Goal: Information Seeking & Learning: Learn about a topic

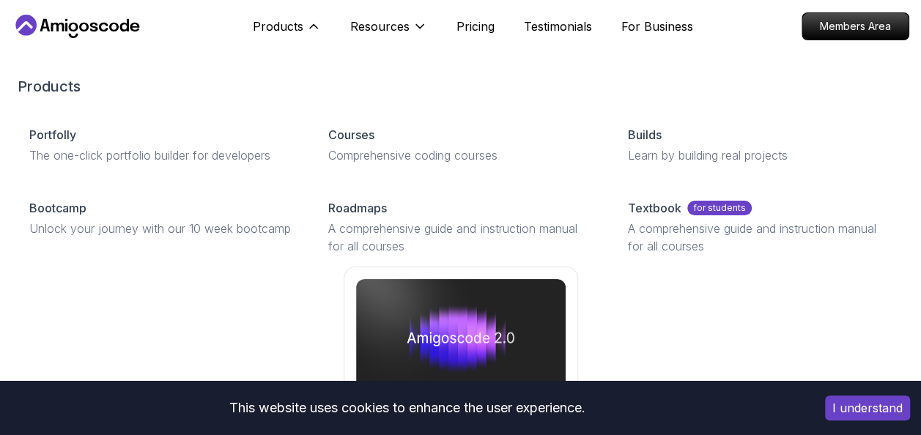
drag, startPoint x: 364, startPoint y: 134, endPoint x: 926, endPoint y: 156, distance: 562.6
click at [364, 134] on p "Courses" at bounding box center [351, 135] width 46 height 18
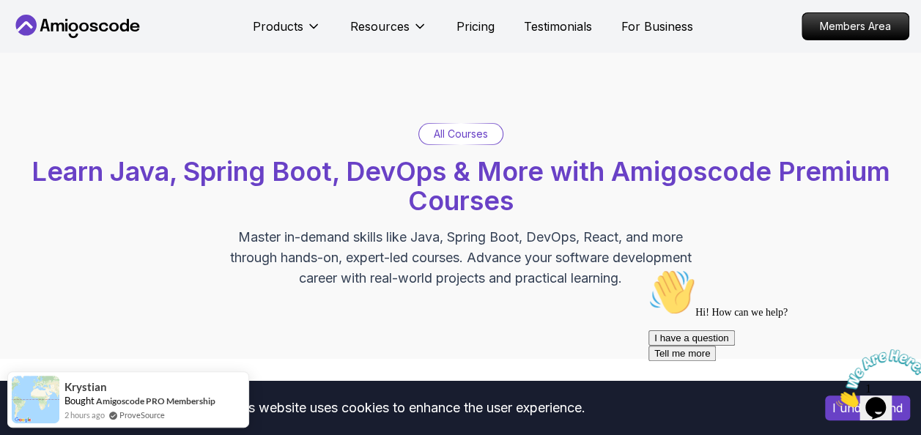
click at [461, 139] on p "All Courses" at bounding box center [461, 134] width 54 height 15
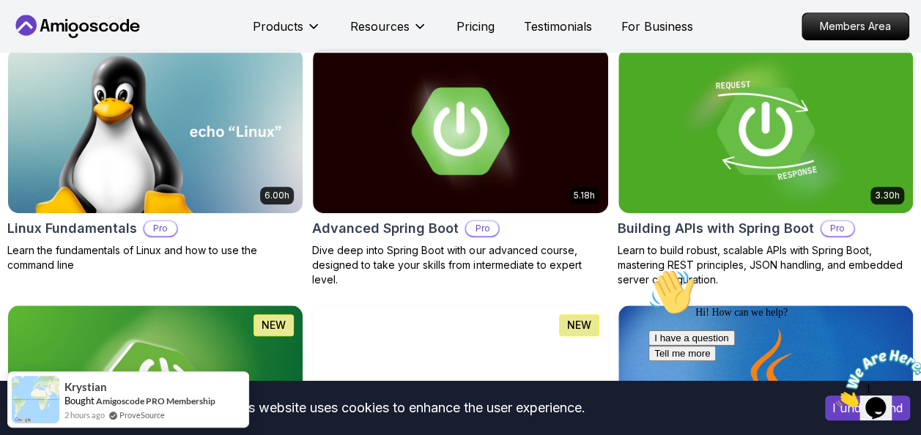
scroll to position [483, 0]
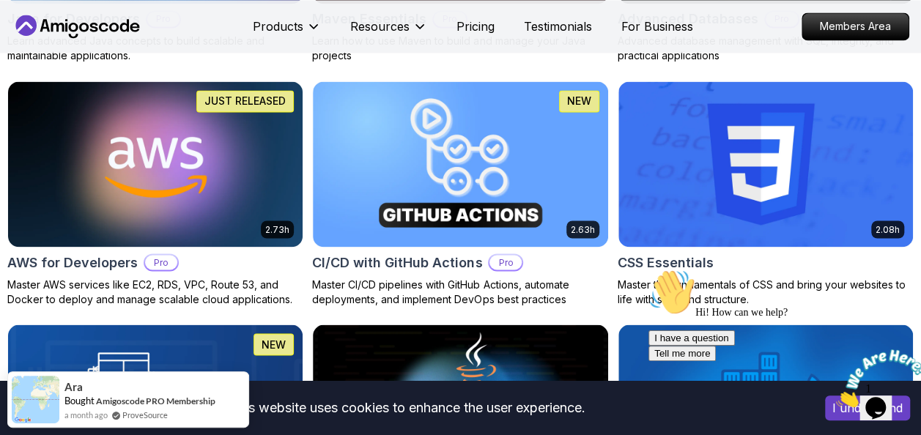
scroll to position [0, 0]
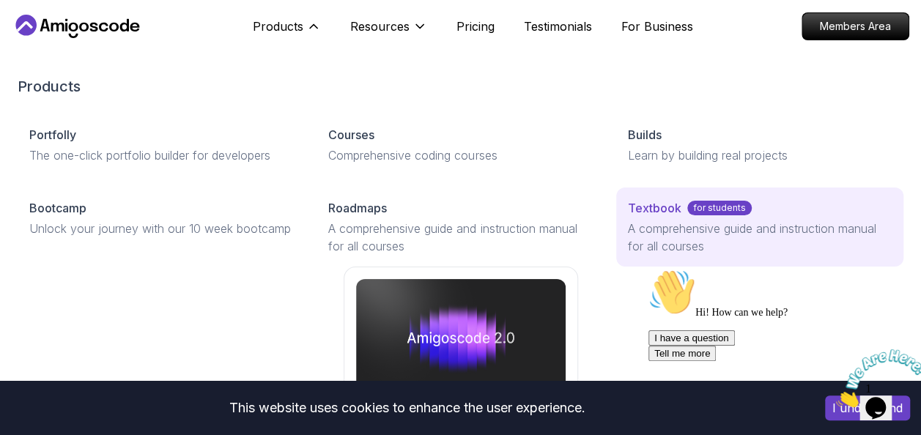
click at [705, 207] on p "for students" at bounding box center [719, 208] width 64 height 15
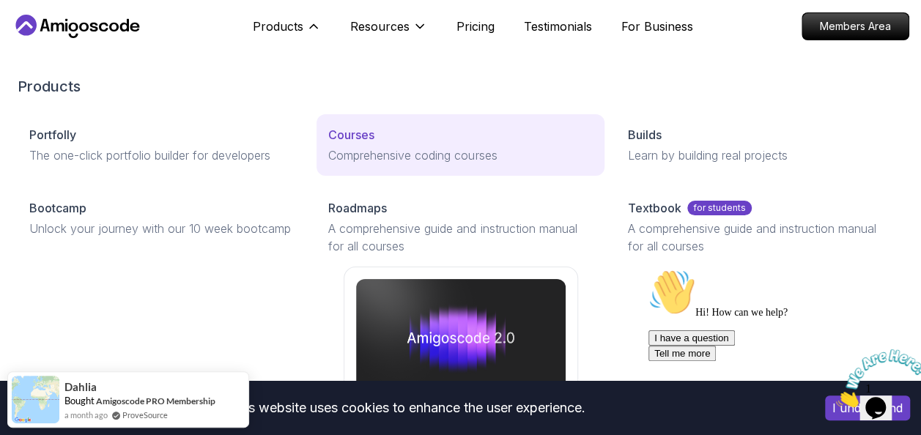
click at [344, 136] on p "Courses" at bounding box center [351, 135] width 46 height 18
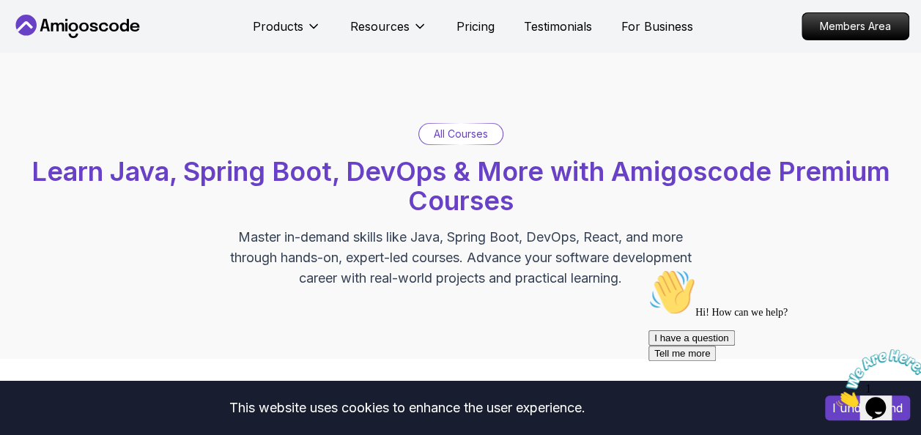
click at [473, 135] on p "All Courses" at bounding box center [461, 134] width 54 height 15
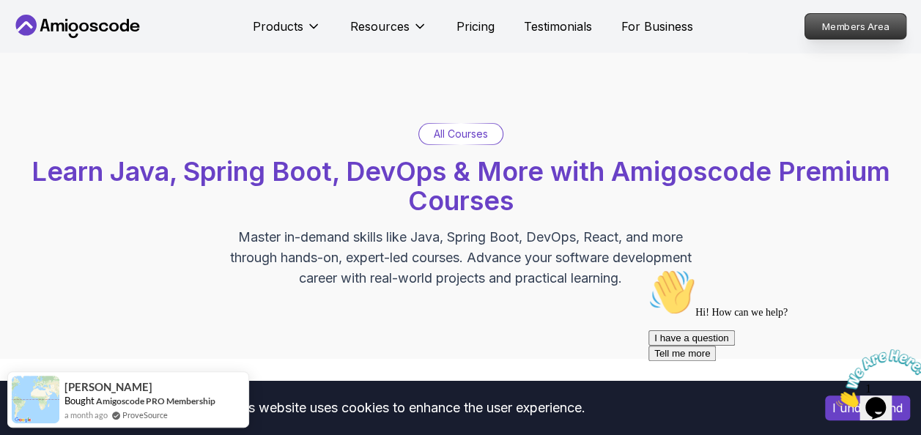
click at [864, 26] on p "Members Area" at bounding box center [856, 26] width 101 height 25
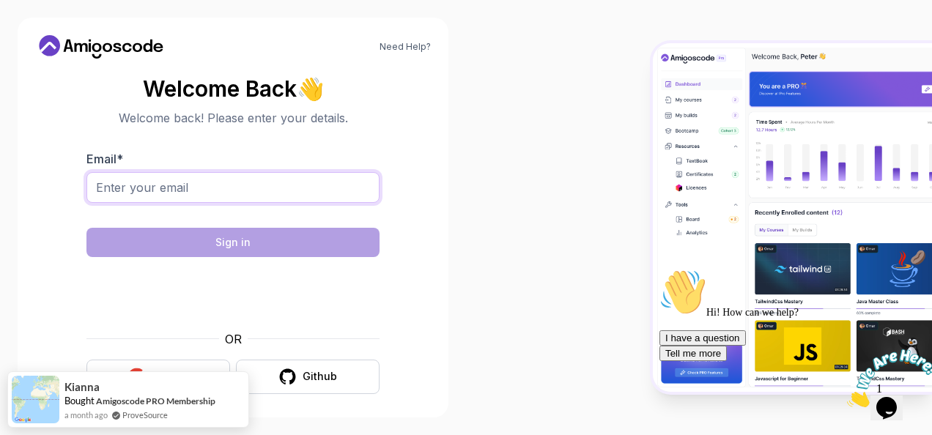
click at [255, 185] on input "Email *" at bounding box center [232, 187] width 293 height 31
click at [249, 176] on input "Email *" at bounding box center [232, 187] width 293 height 31
click at [455, 291] on div "Need Help? Welcome Back 👋 Welcome back! Please enter your details. Email * Sign…" at bounding box center [233, 217] width 466 height 435
click at [251, 181] on input "Email *" at bounding box center [232, 187] width 293 height 31
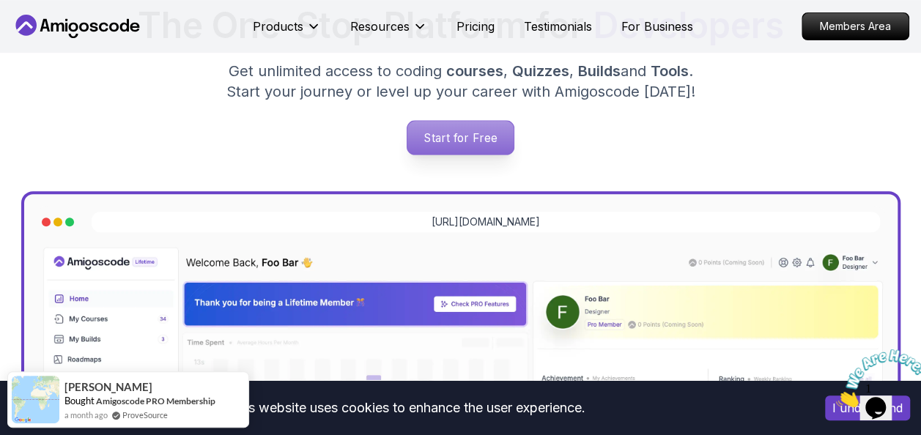
click at [480, 139] on p "Start for Free" at bounding box center [461, 138] width 106 height 34
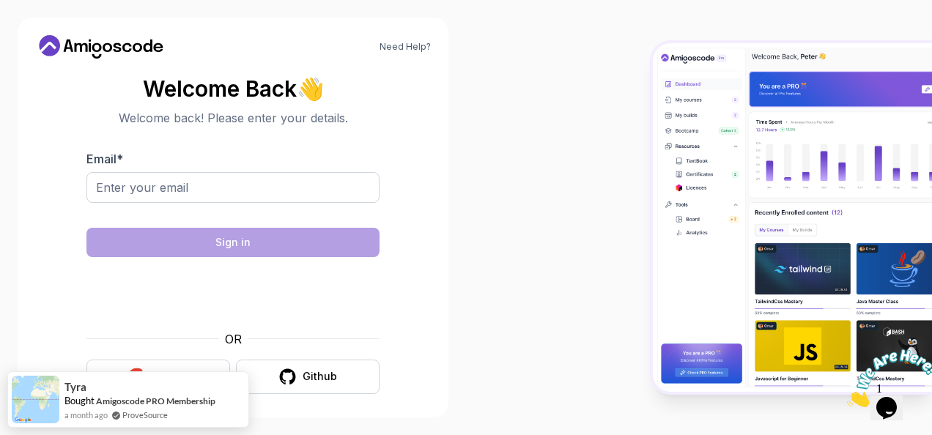
click at [493, 172] on div at bounding box center [699, 217] width 466 height 435
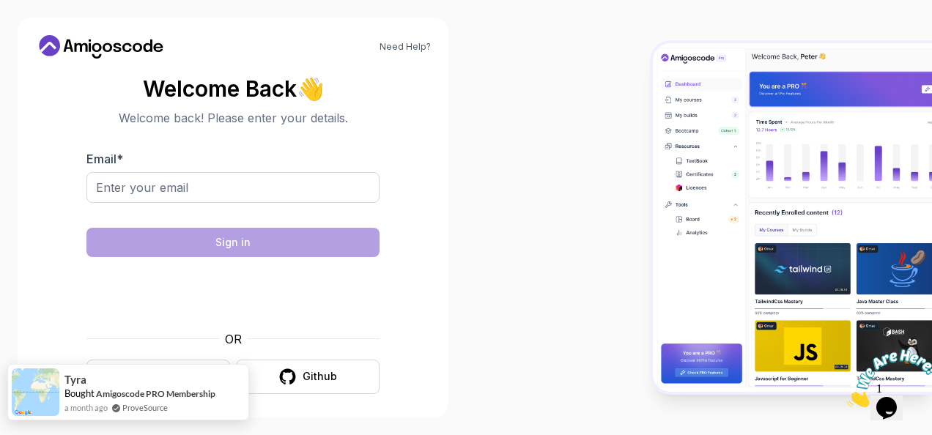
click at [172, 402] on div "a month ago ProveSource" at bounding box center [139, 408] width 151 height 12
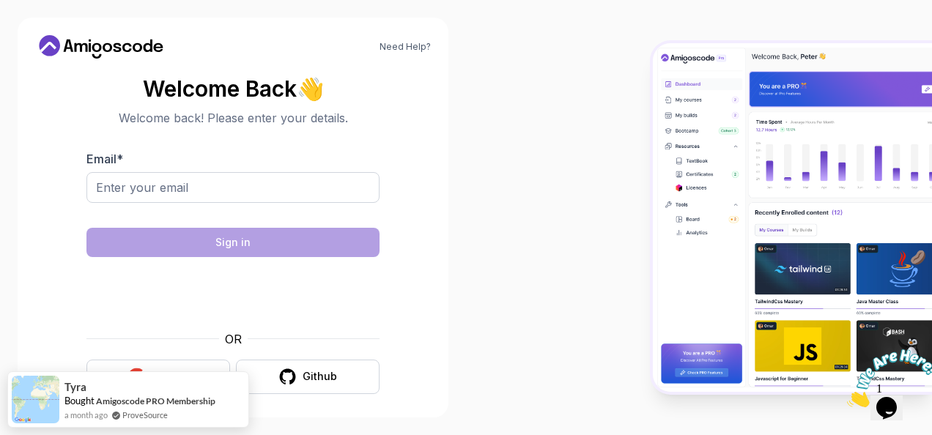
click at [485, 321] on div at bounding box center [699, 217] width 466 height 435
click at [229, 182] on input "Email *" at bounding box center [232, 187] width 293 height 31
type input "s"
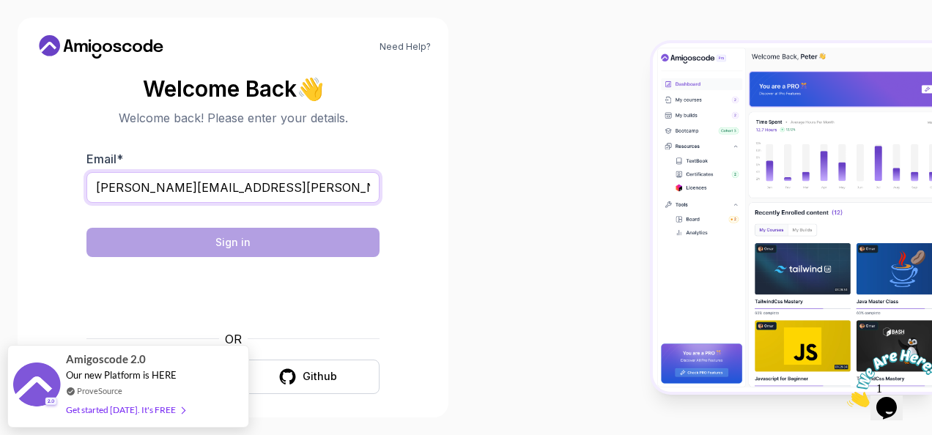
type input "[PERSON_NAME][EMAIL_ADDRESS][PERSON_NAME][DOMAIN_NAME]"
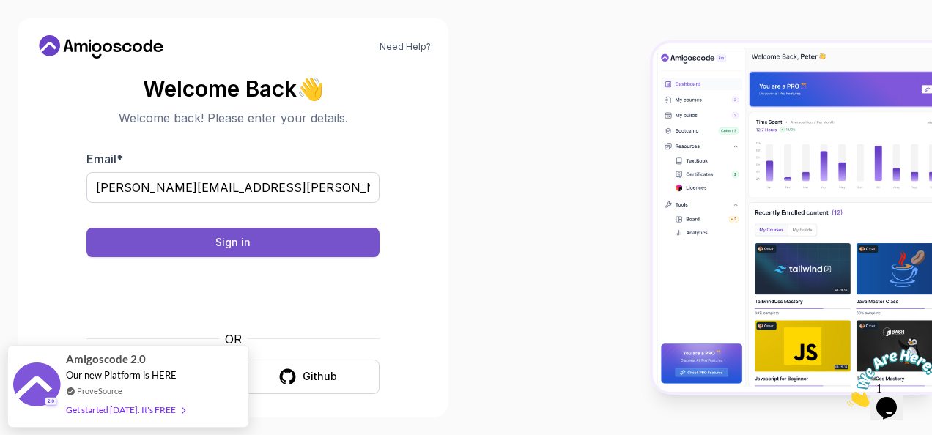
click at [233, 248] on div "Sign in" at bounding box center [232, 242] width 35 height 15
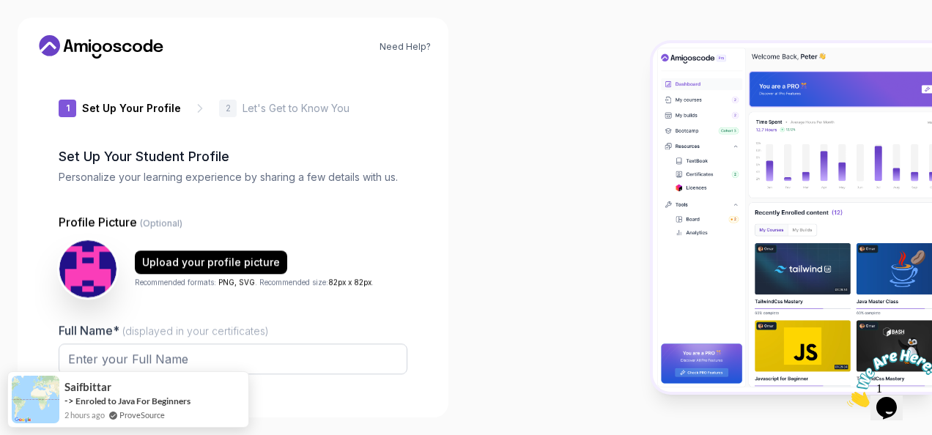
type input "loftyiguana7766f"
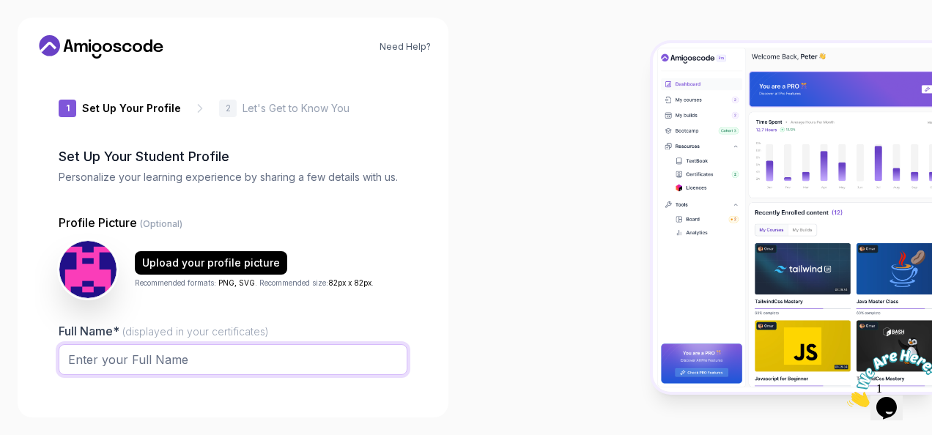
click at [298, 350] on input "Full Name* (displayed in your certificates)" at bounding box center [233, 359] width 349 height 31
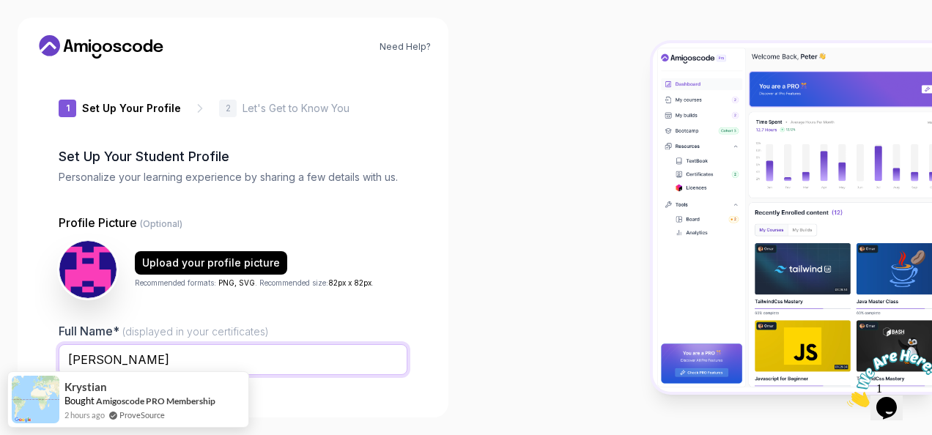
type input "[PERSON_NAME]"
click at [559, 133] on div at bounding box center [699, 217] width 466 height 435
click at [512, 319] on div at bounding box center [699, 217] width 466 height 435
click at [534, 246] on div at bounding box center [699, 217] width 466 height 435
click at [400, 195] on div "1 Set Up Your Profile 1 Set Up Your Profile 2 Let's Get to Know You Set Up Your…" at bounding box center [233, 235] width 349 height 330
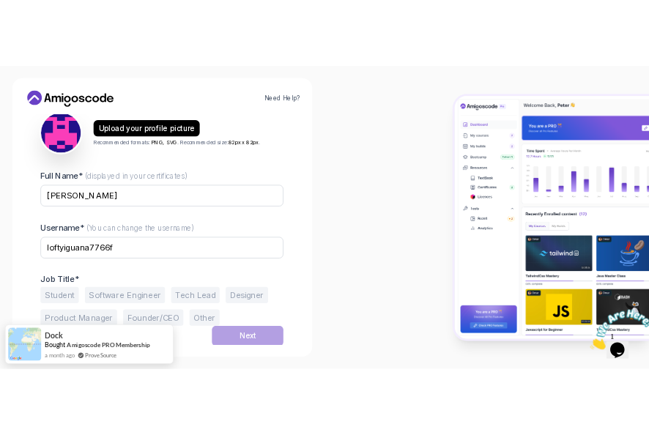
scroll to position [174, 0]
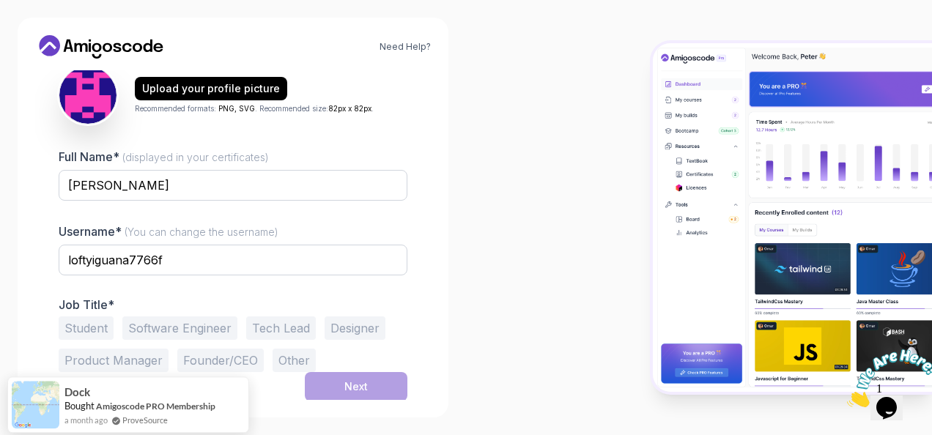
click at [150, 334] on button "Software Engineer" at bounding box center [179, 328] width 115 height 23
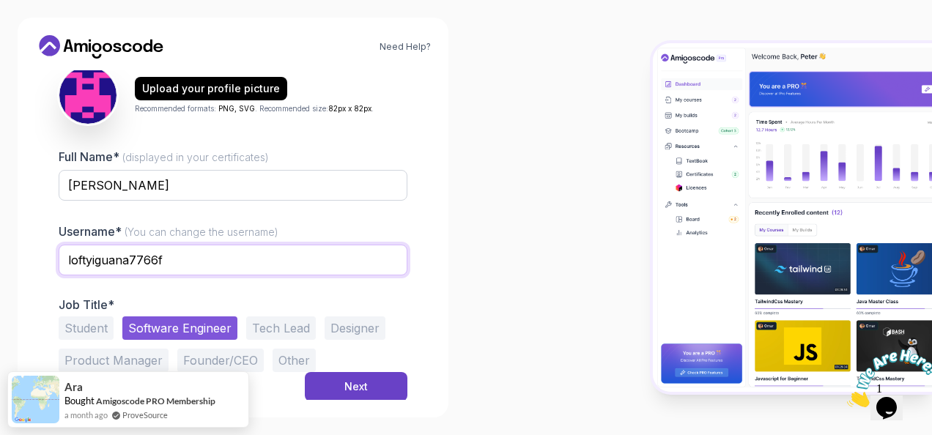
drag, startPoint x: 195, startPoint y: 261, endPoint x: 35, endPoint y: 248, distance: 160.3
click at [35, 248] on div "1 Set Up Your Profile 1 Set Up Your Profile 2 Let's Get to Know You Set Up Your…" at bounding box center [233, 235] width 396 height 330
type input "srinivas"
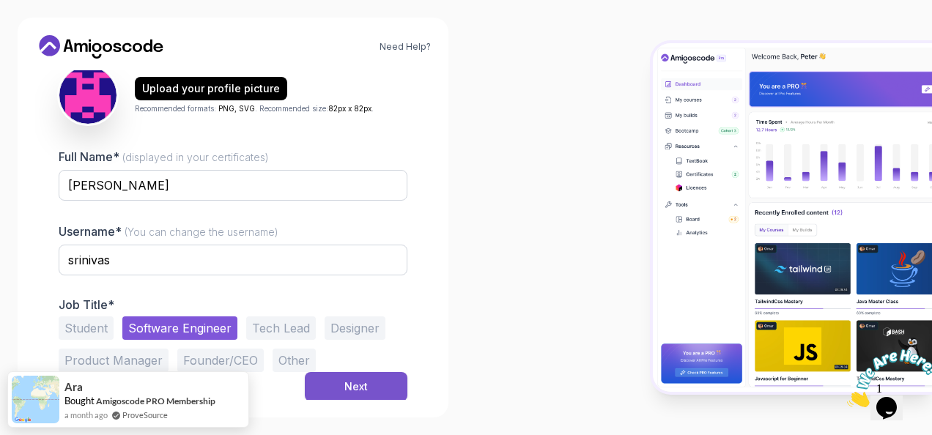
click at [326, 384] on button "Next" at bounding box center [356, 386] width 103 height 29
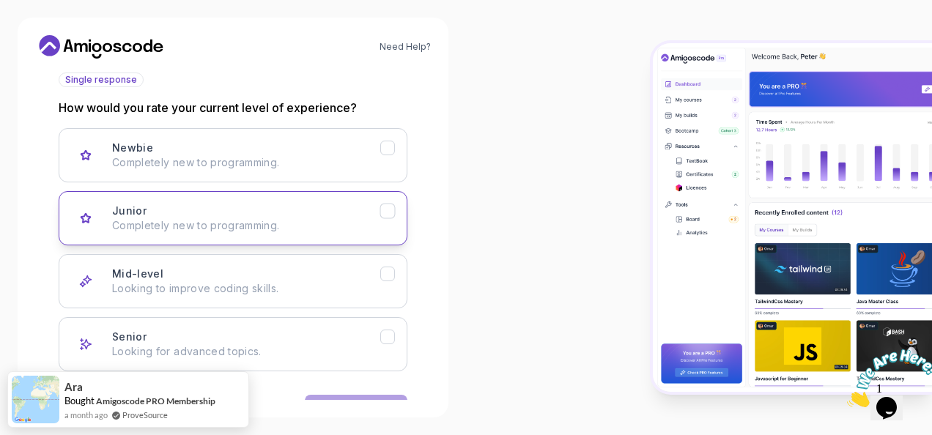
click at [264, 219] on p "Completely new to programming." at bounding box center [246, 225] width 268 height 15
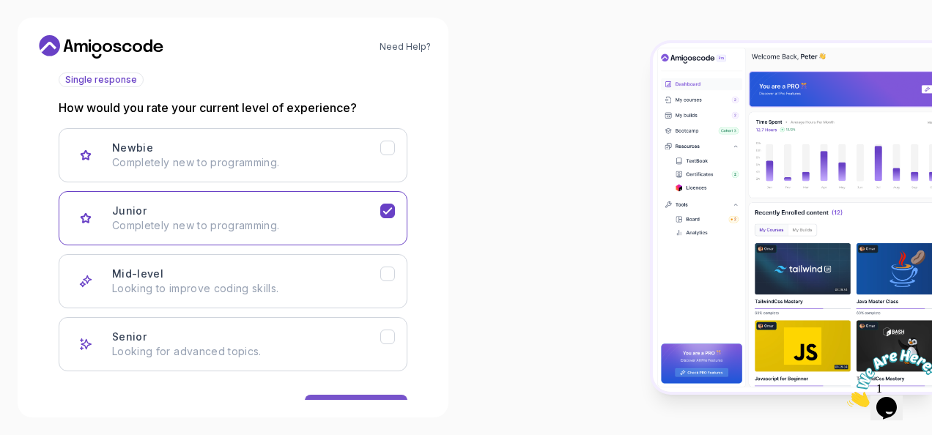
click at [343, 395] on button "Next" at bounding box center [356, 409] width 103 height 29
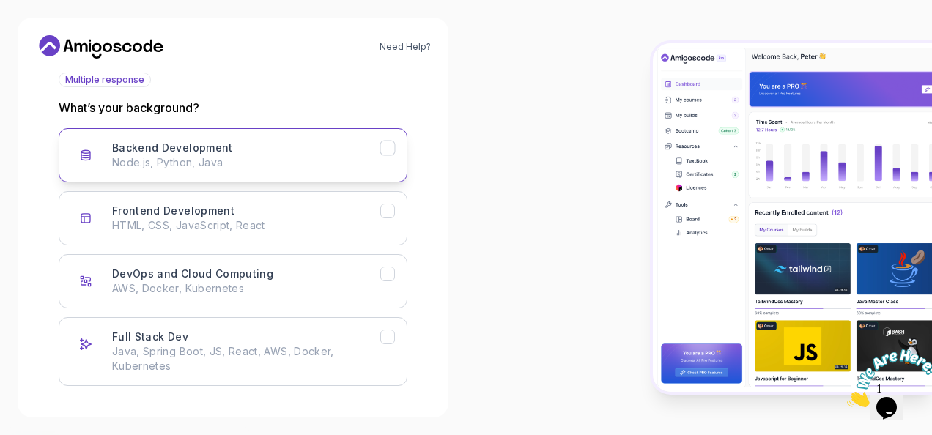
click at [249, 157] on p "Node.js, Python, Java" at bounding box center [246, 162] width 268 height 15
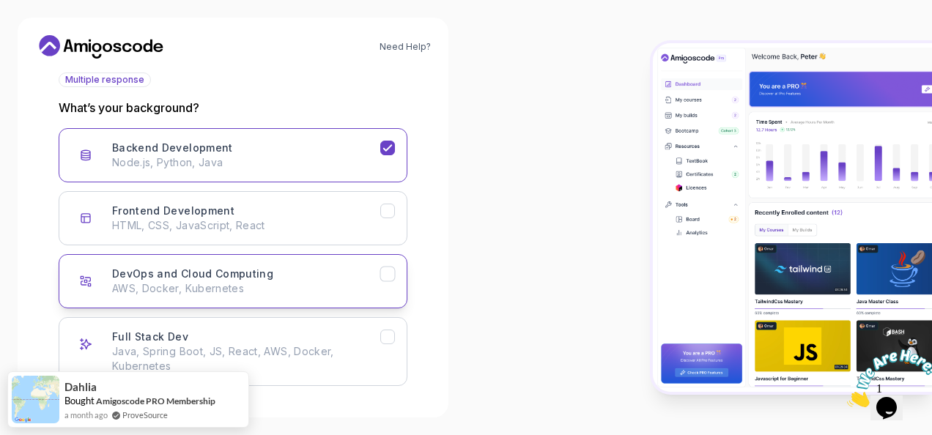
click at [296, 286] on p "AWS, Docker, Kubernetes" at bounding box center [246, 288] width 268 height 15
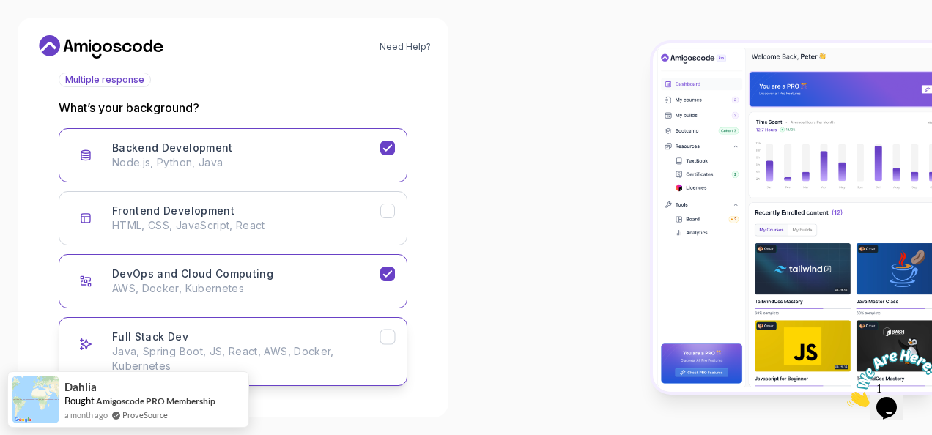
click at [315, 364] on p "Java, Spring Boot, JS, React, AWS, Docker, Kubernetes" at bounding box center [246, 358] width 268 height 29
click at [567, 235] on div at bounding box center [699, 217] width 466 height 435
click at [566, 329] on div at bounding box center [699, 217] width 466 height 435
click at [526, 316] on div at bounding box center [699, 217] width 466 height 435
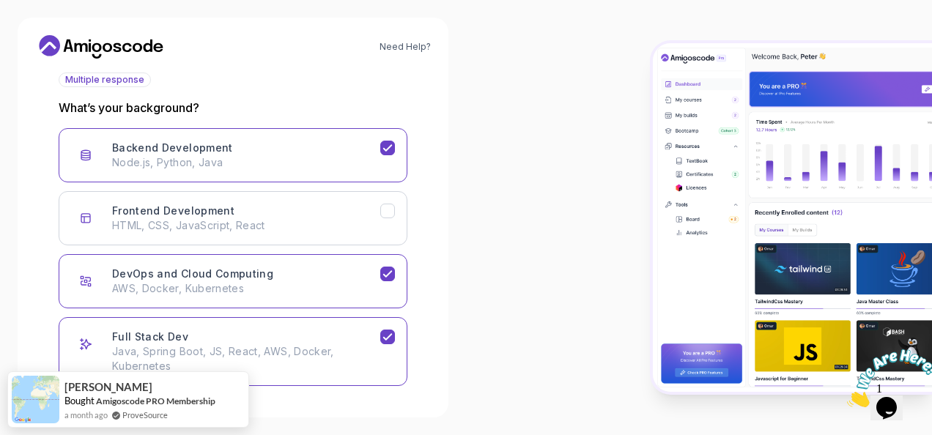
click at [281, 400] on div "Need Help? 2 Let's Get to Know You 1 Set Up Your Profile 2 Let's Get to Know Yo…" at bounding box center [233, 218] width 431 height 400
click at [498, 369] on div at bounding box center [699, 217] width 466 height 435
click html
click at [537, 324] on div at bounding box center [699, 217] width 466 height 435
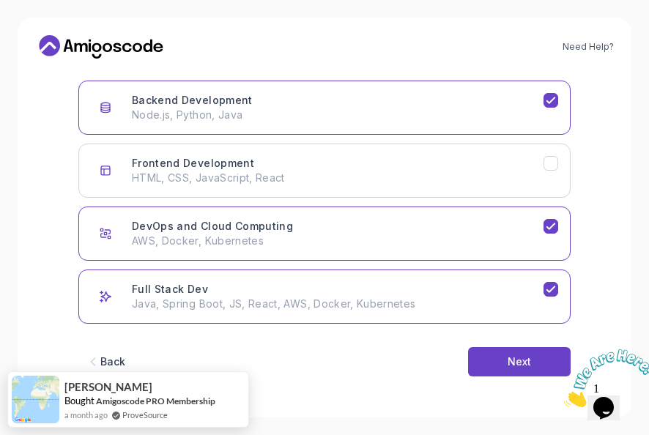
scroll to position [157, 0]
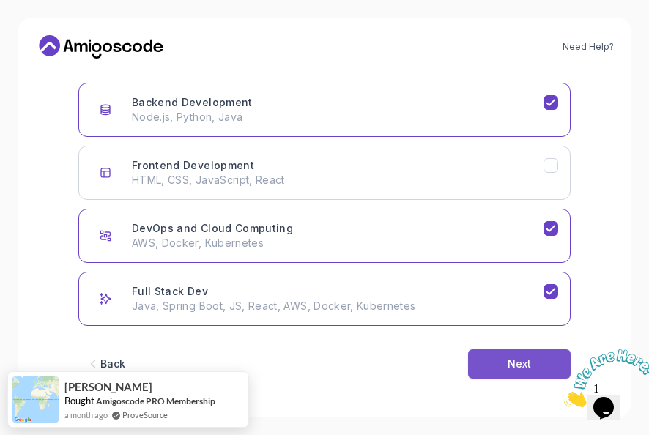
click at [538, 362] on button "Next" at bounding box center [519, 364] width 103 height 29
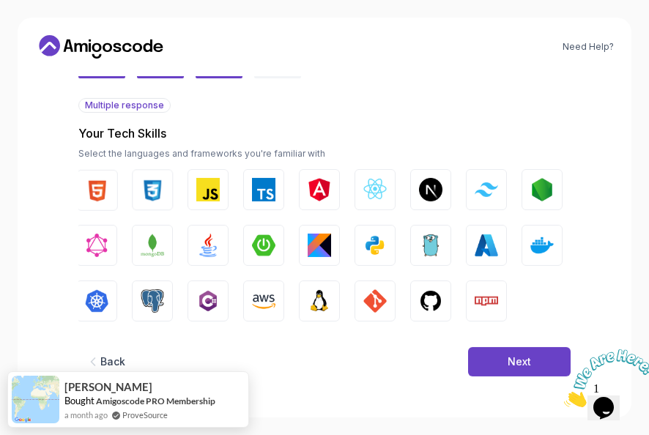
scroll to position [86, 0]
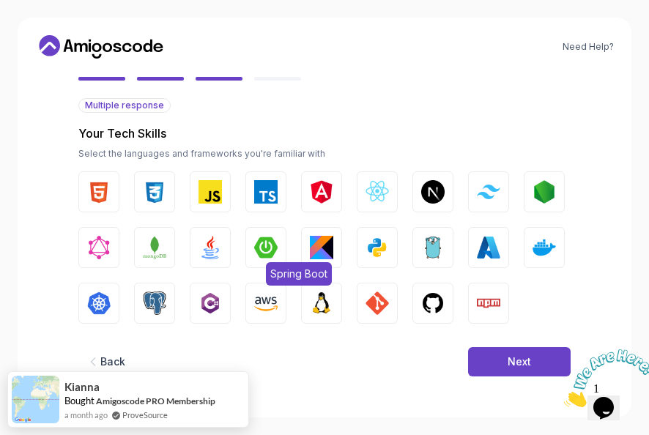
click at [254, 257] on img "button" at bounding box center [265, 247] width 23 height 23
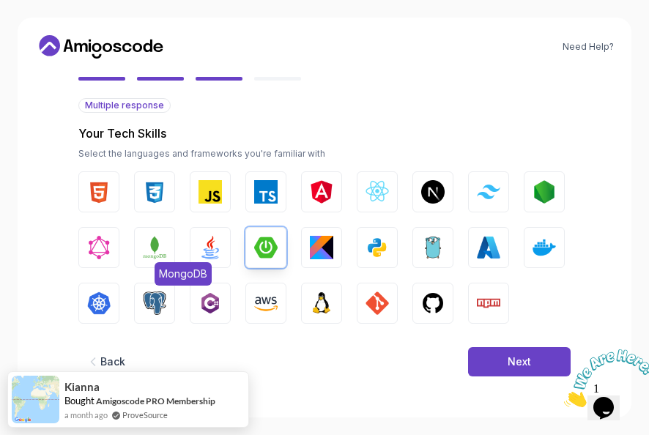
click at [157, 252] on img "button" at bounding box center [154, 247] width 23 height 23
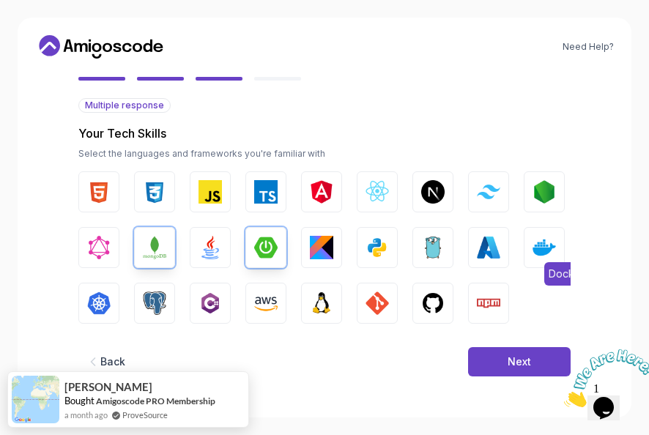
click at [540, 251] on img "button" at bounding box center [544, 247] width 23 height 23
click at [484, 258] on img "button" at bounding box center [488, 247] width 23 height 23
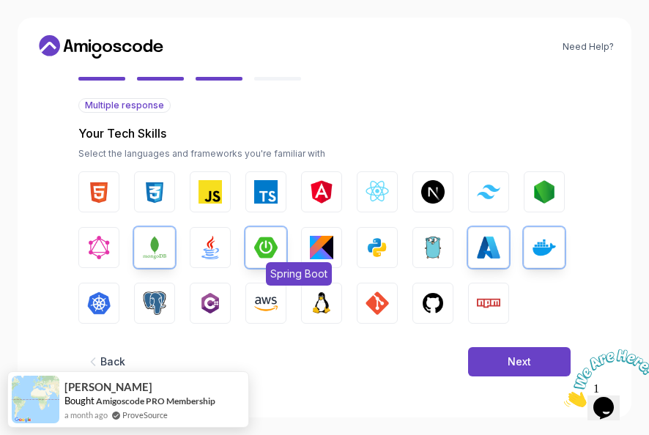
click at [270, 250] on img "button" at bounding box center [265, 247] width 23 height 23
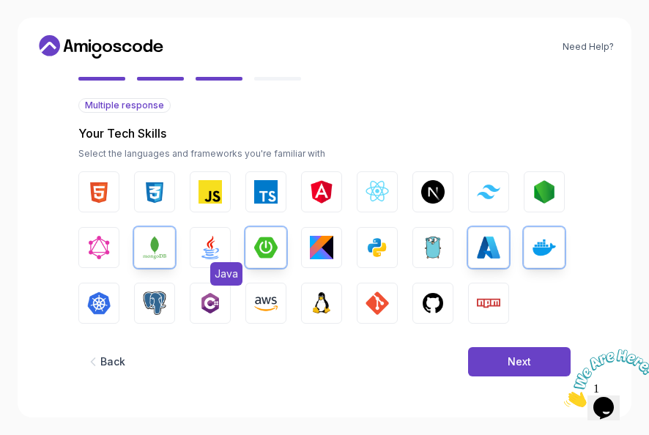
click at [203, 248] on img "button" at bounding box center [210, 247] width 23 height 23
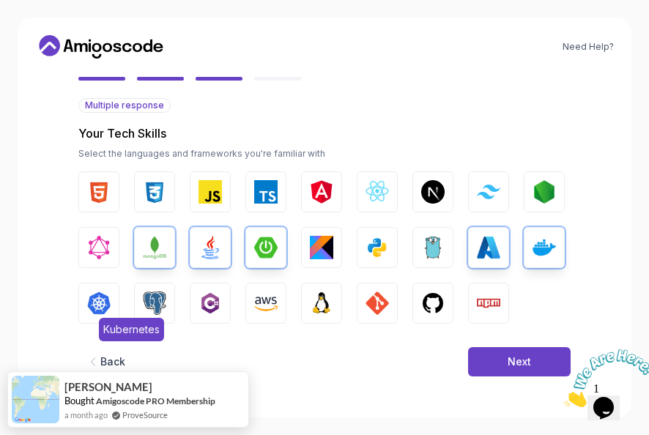
click at [108, 303] on img "button" at bounding box center [98, 303] width 23 height 23
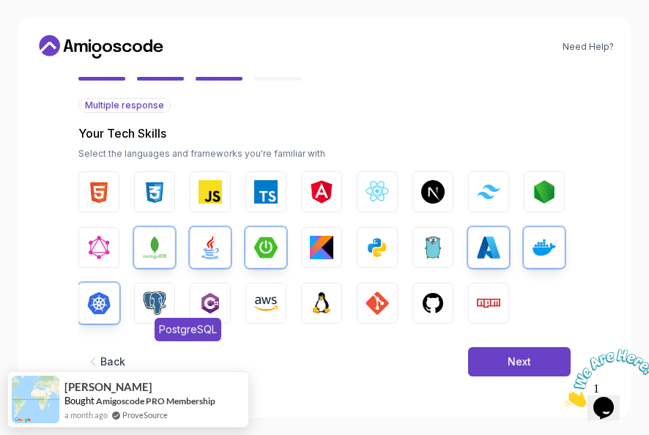
click at [157, 313] on img "button" at bounding box center [154, 303] width 23 height 23
click at [259, 310] on img "button" at bounding box center [265, 303] width 23 height 23
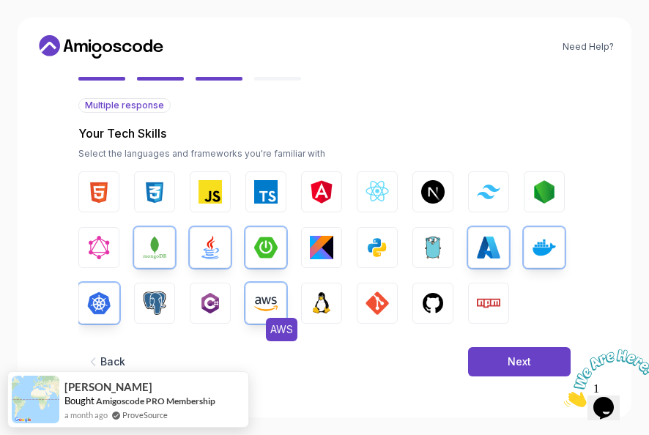
click at [259, 310] on img "button" at bounding box center [265, 303] width 23 height 23
click at [259, 311] on img "button" at bounding box center [265, 303] width 23 height 23
click at [326, 303] on img "button" at bounding box center [321, 303] width 23 height 23
click at [395, 303] on button "GIT" at bounding box center [377, 303] width 41 height 41
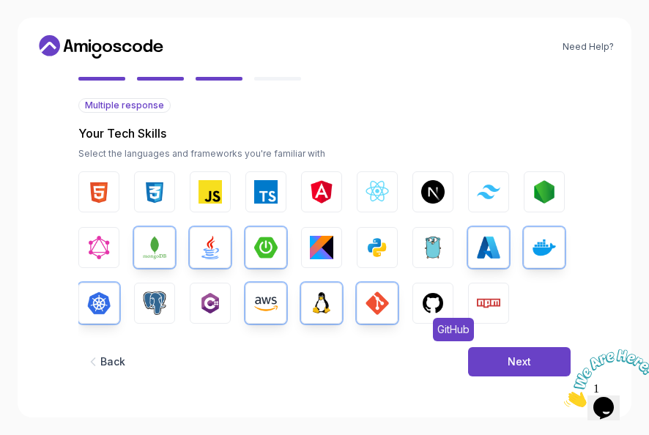
click at [433, 311] on img "button" at bounding box center [432, 303] width 23 height 23
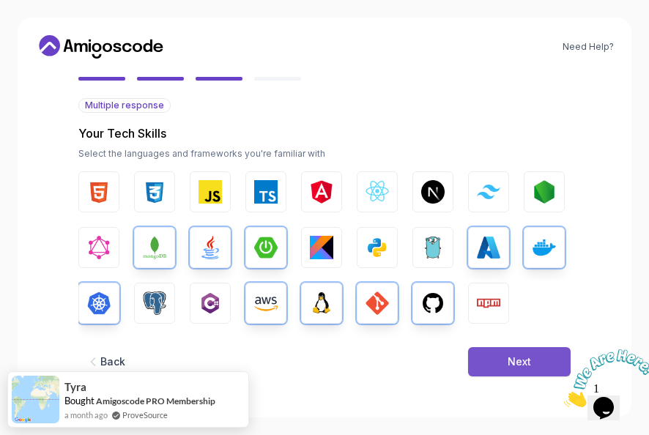
click at [498, 353] on button "Next" at bounding box center [519, 361] width 103 height 29
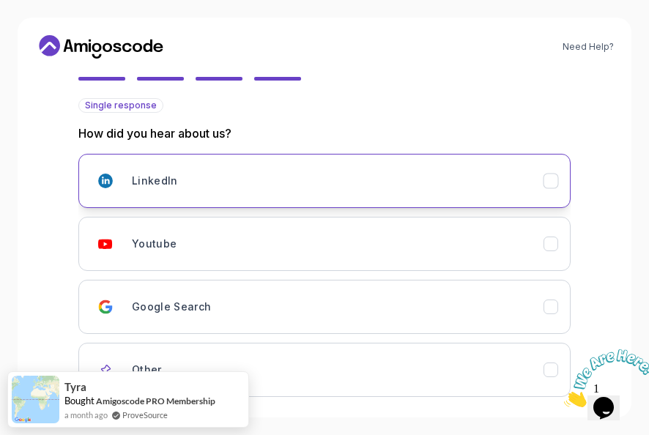
click at [366, 190] on div "LinkedIn" at bounding box center [338, 180] width 412 height 29
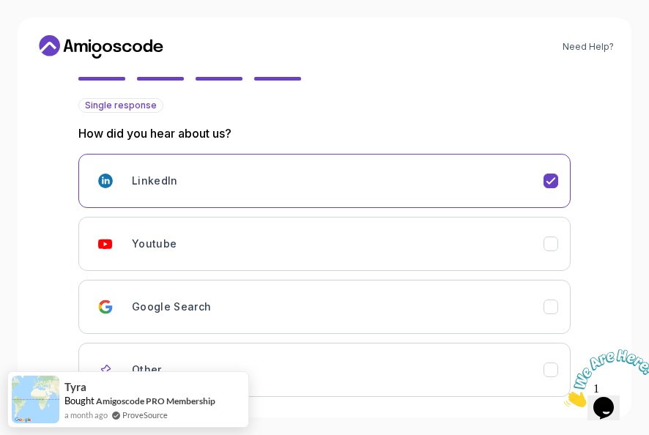
click at [564, 397] on icon "Close" at bounding box center [564, 403] width 0 height 12
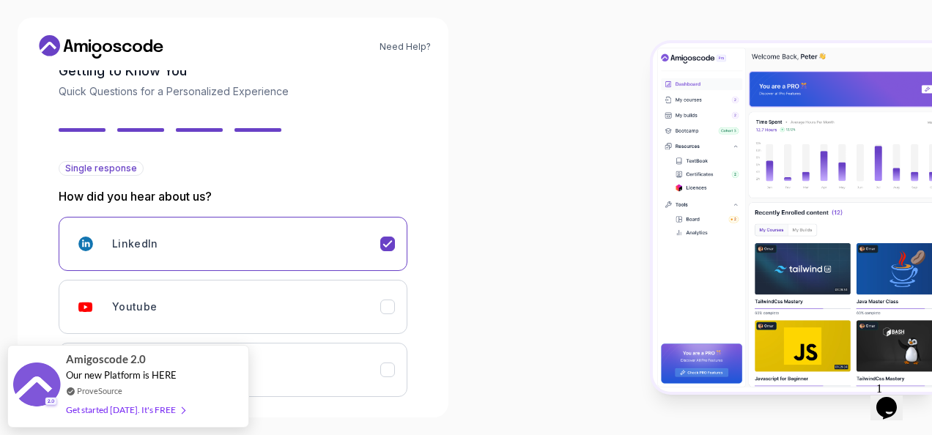
click at [516, 216] on div at bounding box center [699, 217] width 466 height 435
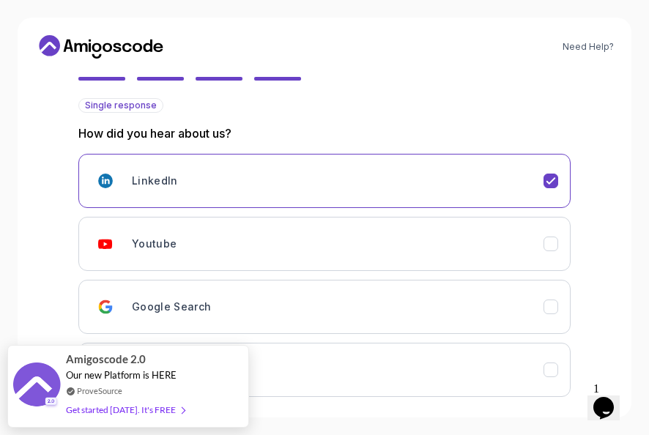
click at [610, 276] on div "Need Help? 2 Let's Get to Know You 1 Set Up Your Profile 2 Let's Get to Know Yo…" at bounding box center [325, 218] width 614 height 400
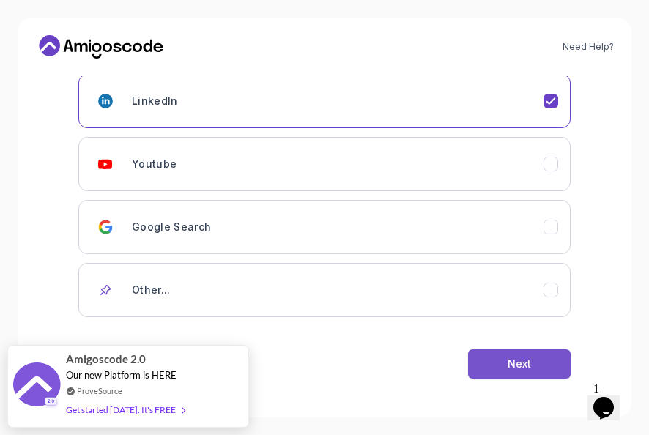
click at [549, 353] on button "Next" at bounding box center [519, 364] width 103 height 29
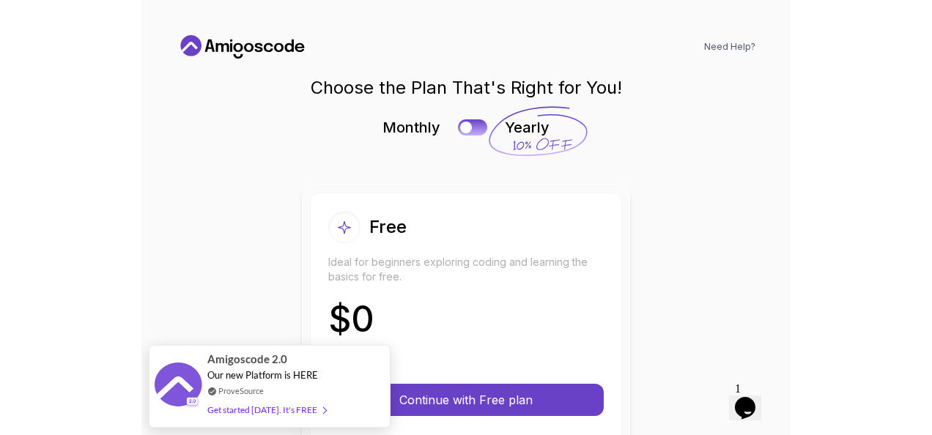
scroll to position [0, 0]
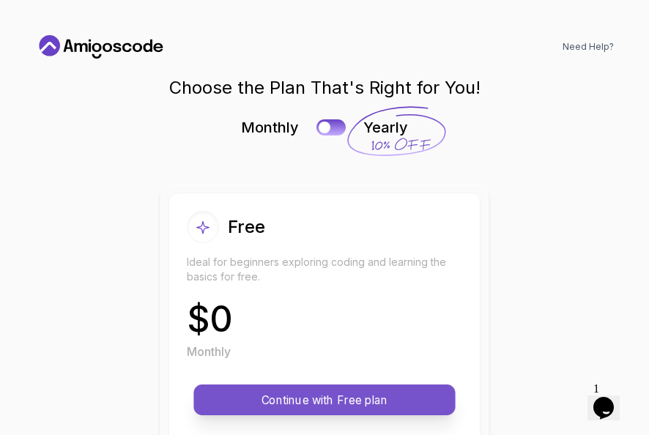
click at [402, 399] on p "Continue with Free plan" at bounding box center [324, 400] width 229 height 17
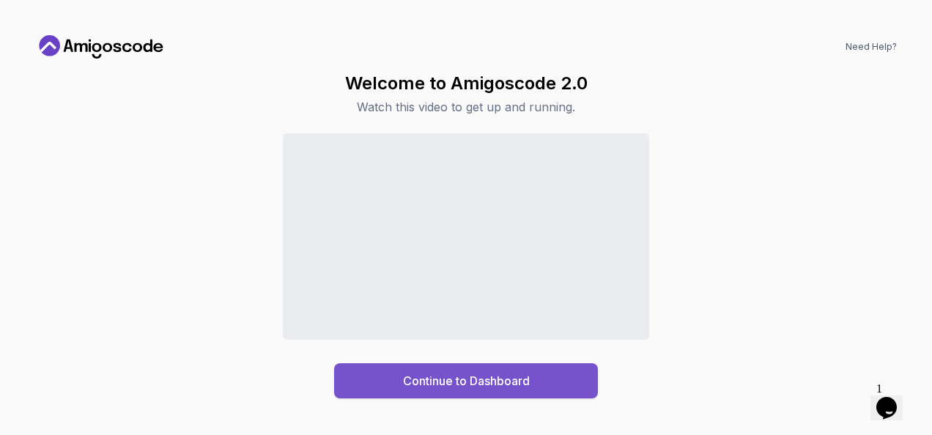
click at [532, 384] on button "Continue to Dashboard" at bounding box center [466, 381] width 264 height 35
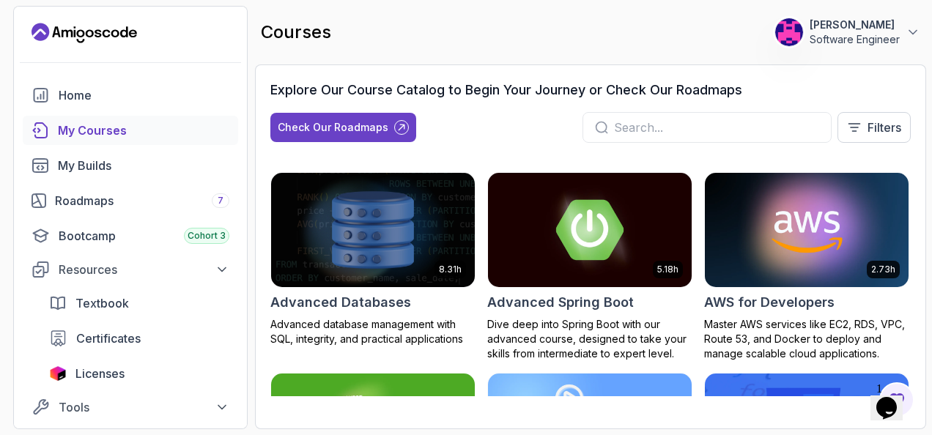
click at [117, 131] on div "My Courses" at bounding box center [144, 131] width 172 height 18
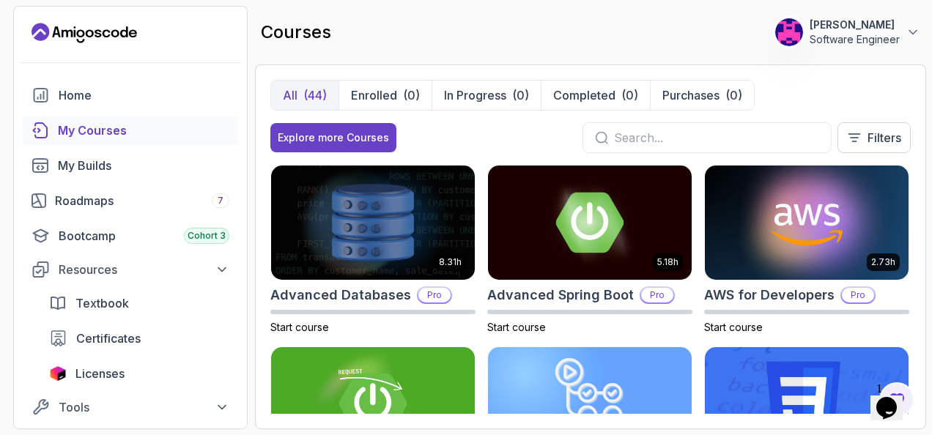
click at [916, 90] on div "All (44) Enrolled (0) In Progress (0) Completed (0) Purchases (0) Explore more …" at bounding box center [590, 246] width 671 height 365
click at [735, 142] on input "text" at bounding box center [716, 138] width 205 height 18
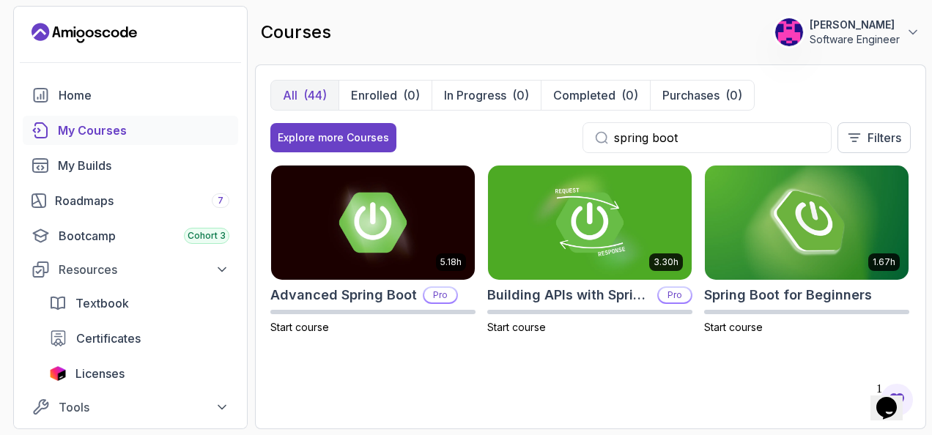
type input "spring boot"
click at [738, 326] on span "Start course" at bounding box center [733, 327] width 59 height 12
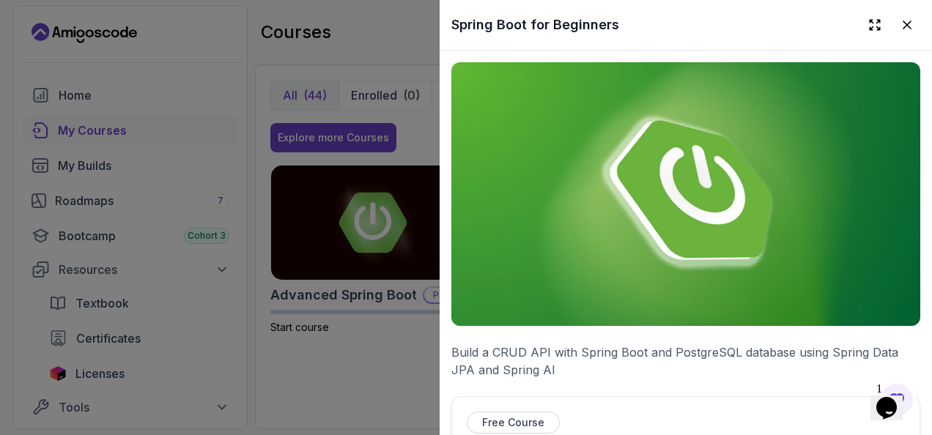
click at [496, 422] on p "Free Course" at bounding box center [513, 423] width 62 height 15
click at [498, 419] on p "Free Course" at bounding box center [513, 423] width 62 height 15
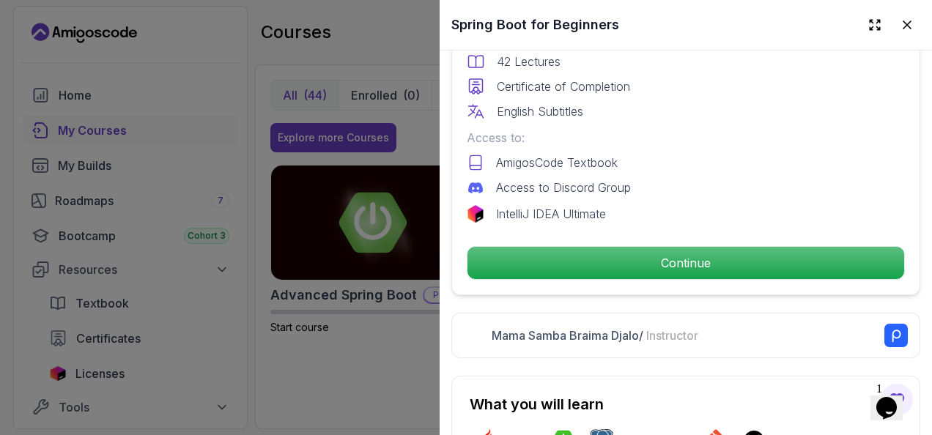
scroll to position [483, 0]
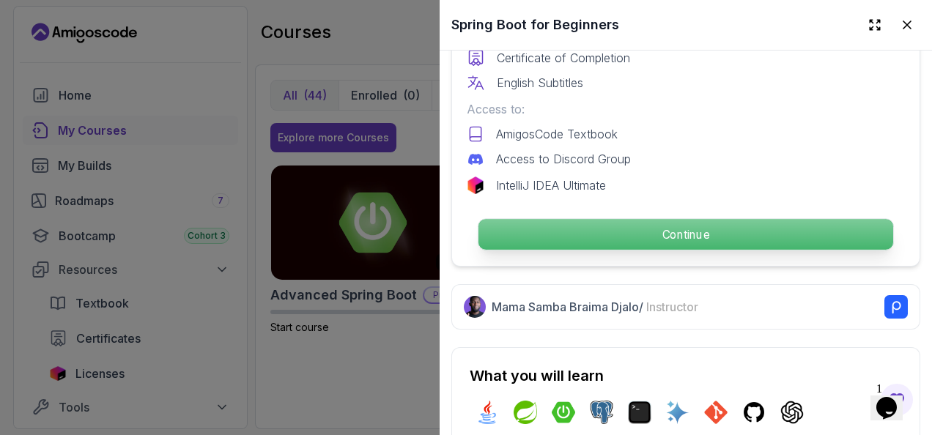
click at [729, 223] on p "Continue" at bounding box center [686, 234] width 415 height 31
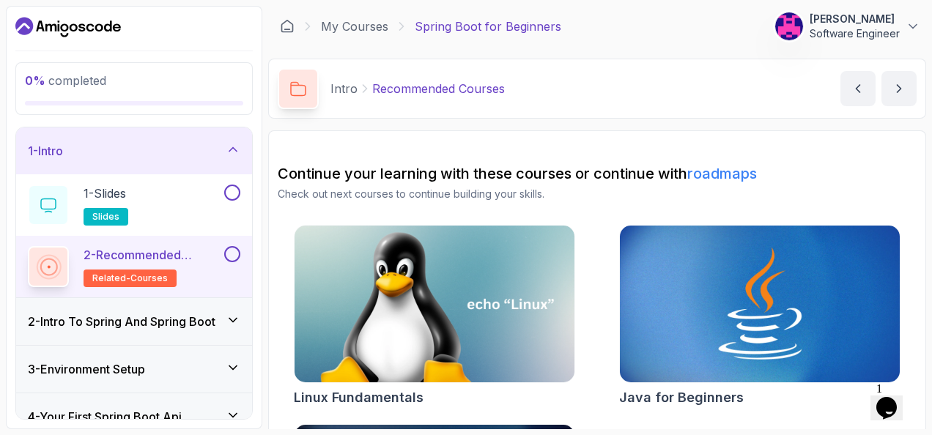
click at [120, 323] on h3 "2 - Intro To Spring And Spring Boot" at bounding box center [122, 322] width 188 height 18
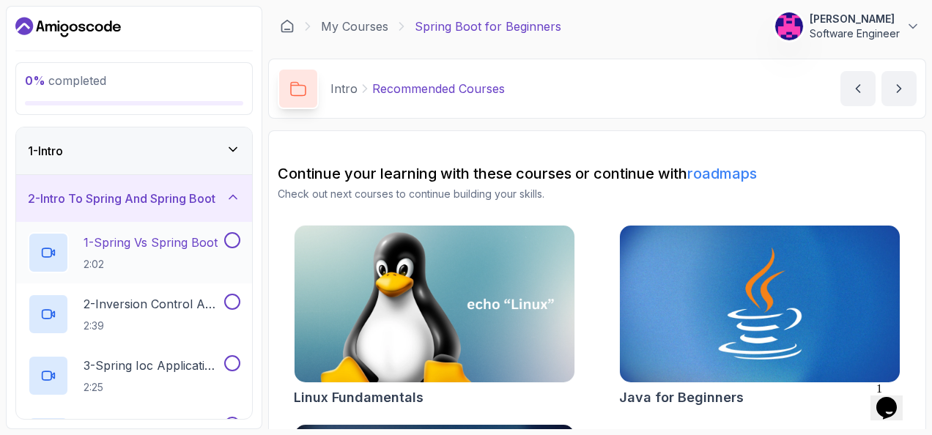
click at [128, 248] on p "1 - Spring Vs Spring Boot" at bounding box center [151, 243] width 134 height 18
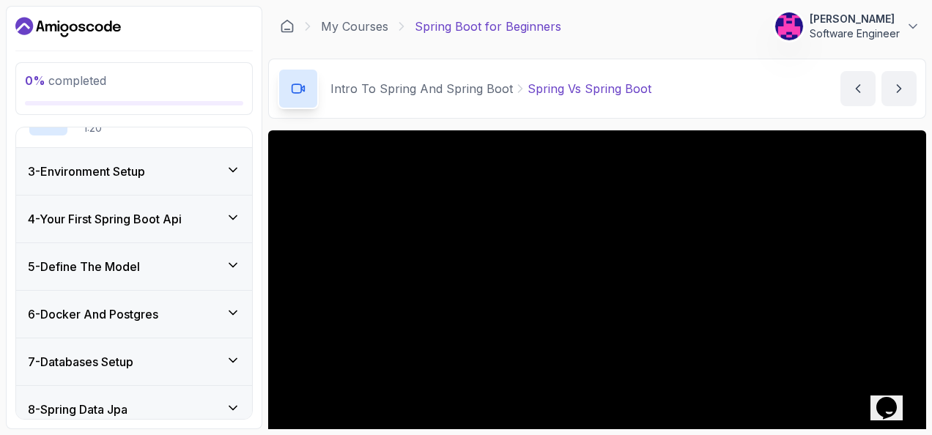
scroll to position [322, 0]
click at [231, 173] on icon at bounding box center [233, 168] width 15 height 15
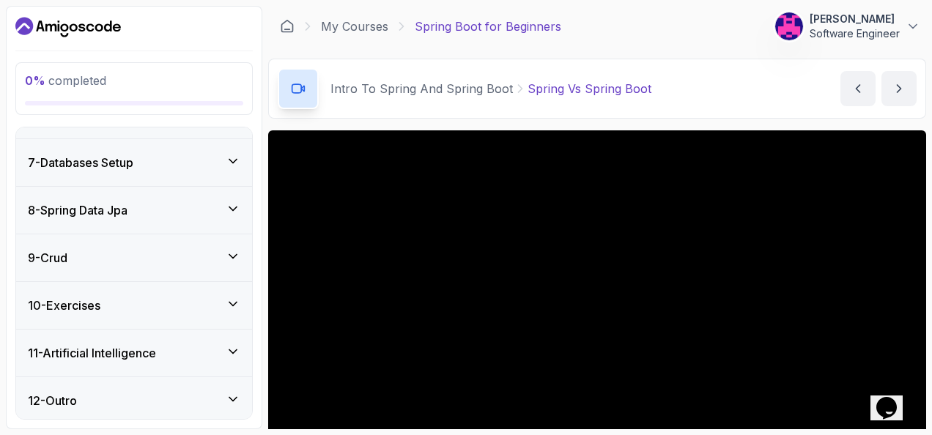
scroll to position [460, 0]
click at [231, 173] on div "7 - Databases Setup" at bounding box center [134, 161] width 236 height 47
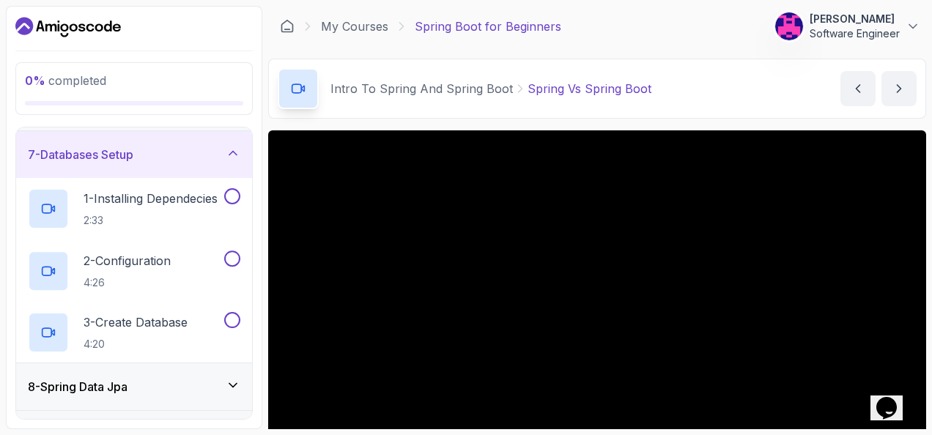
scroll to position [276, 0]
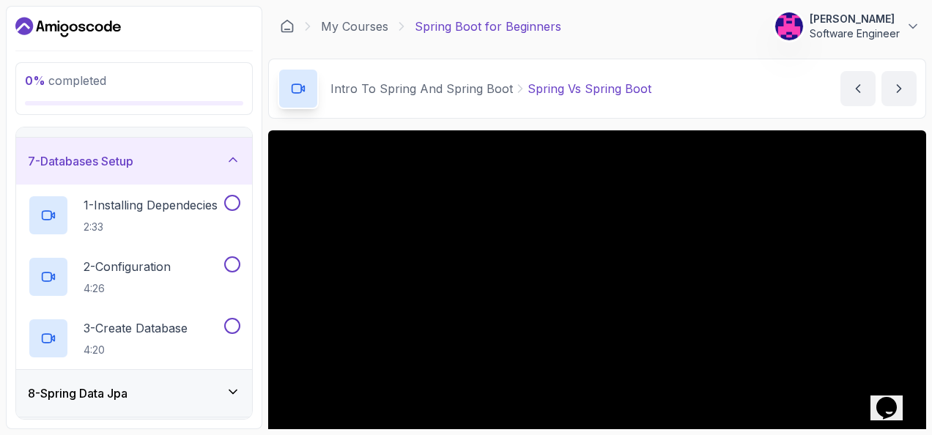
click at [231, 173] on div "7 - Databases Setup" at bounding box center [134, 161] width 236 height 47
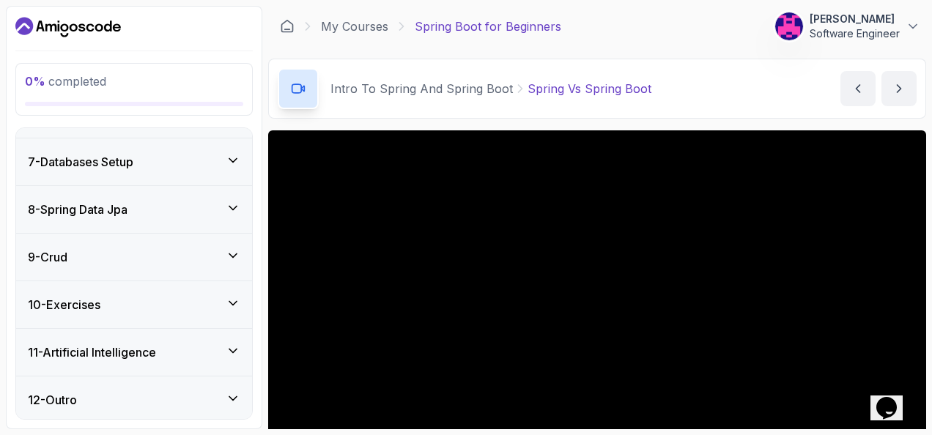
click at [257, 201] on div "0 % completed 1 - Intro 2 - Intro To Spring And Spring Boot 3 - Environment Set…" at bounding box center [134, 218] width 257 height 424
click at [896, 89] on icon "next content" at bounding box center [899, 88] width 15 height 15
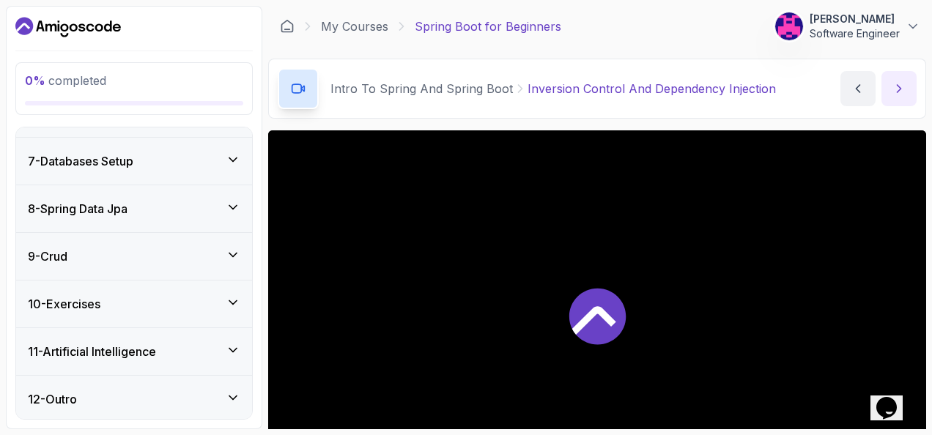
scroll to position [522, 0]
click at [856, 90] on icon "previous content" at bounding box center [858, 88] width 15 height 15
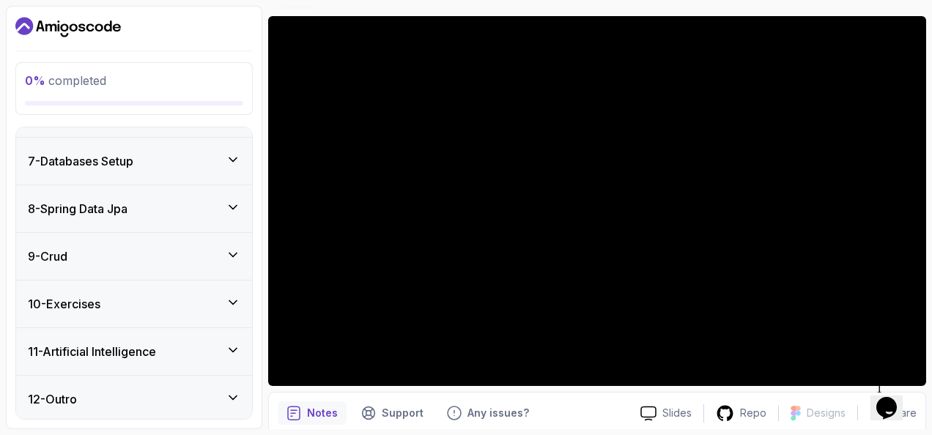
scroll to position [172, 0]
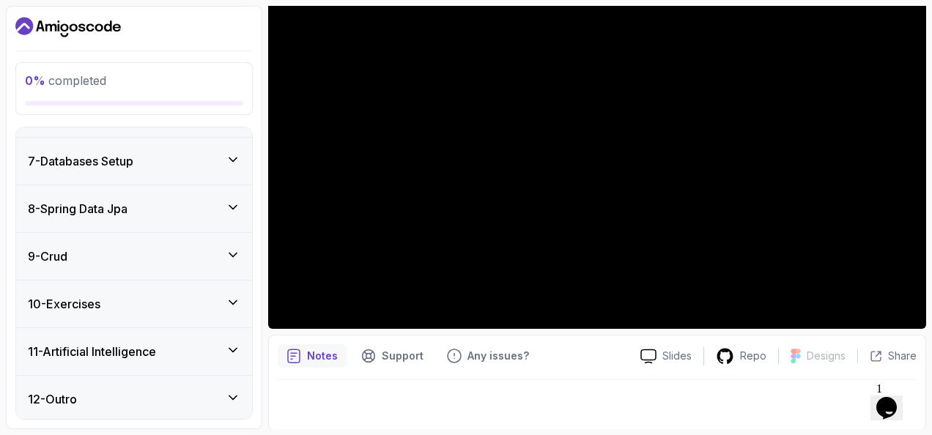
click at [320, 358] on p "Notes" at bounding box center [322, 356] width 31 height 15
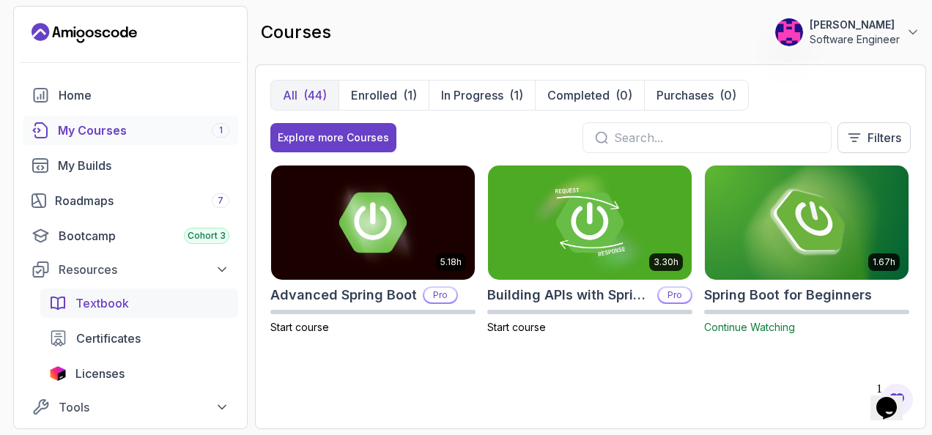
click at [108, 303] on span "Textbook" at bounding box center [102, 304] width 54 height 18
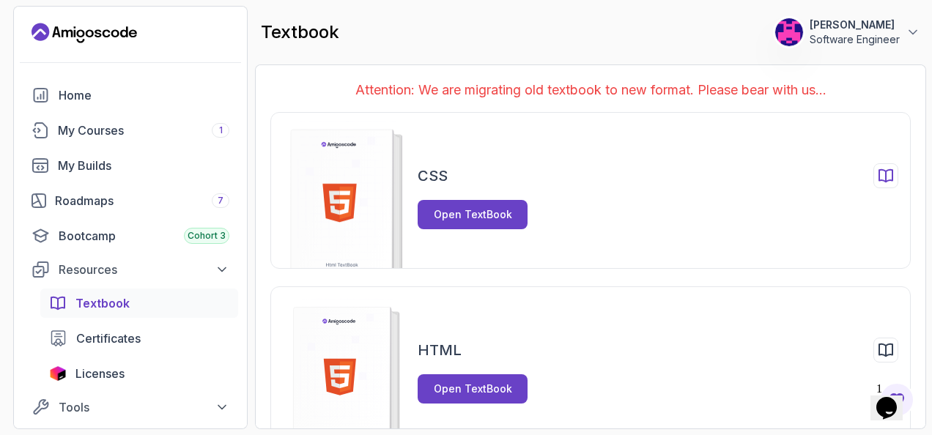
click at [666, 193] on div "CSS Open TextBook" at bounding box center [658, 196] width 481 height 66
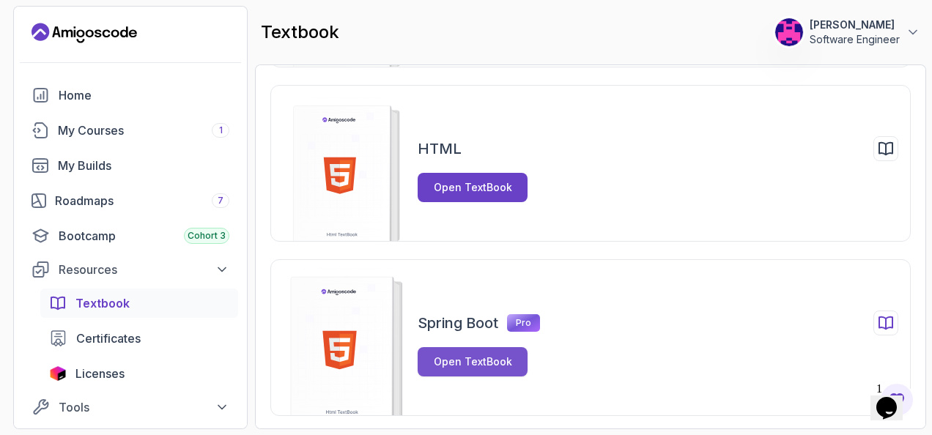
click at [469, 362] on div "Open TextBook" at bounding box center [473, 362] width 78 height 15
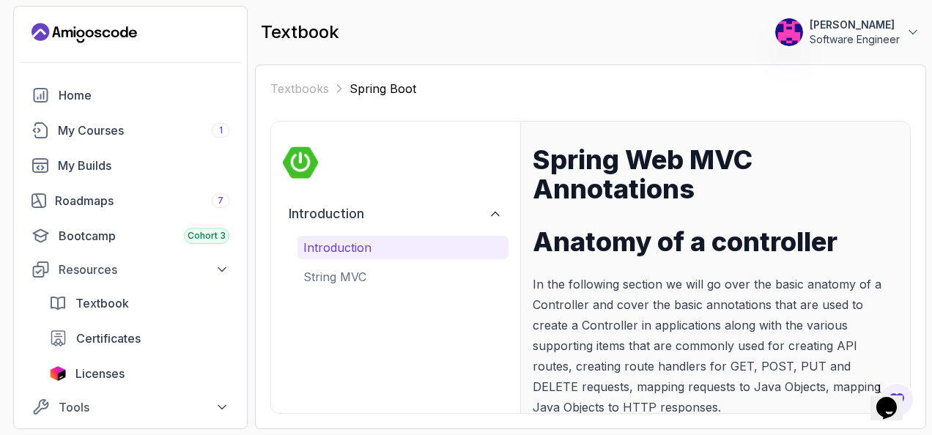
click at [728, 300] on p "In the following section we will go over the basic anatomy of a Controller and …" at bounding box center [716, 346] width 366 height 144
click at [333, 279] on p "String MVC" at bounding box center [402, 277] width 199 height 18
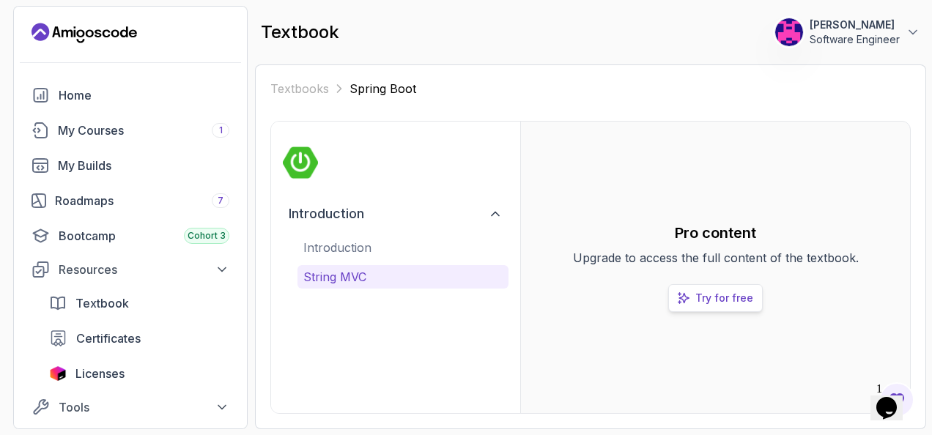
click at [718, 301] on p "Try for free" at bounding box center [725, 298] width 58 height 15
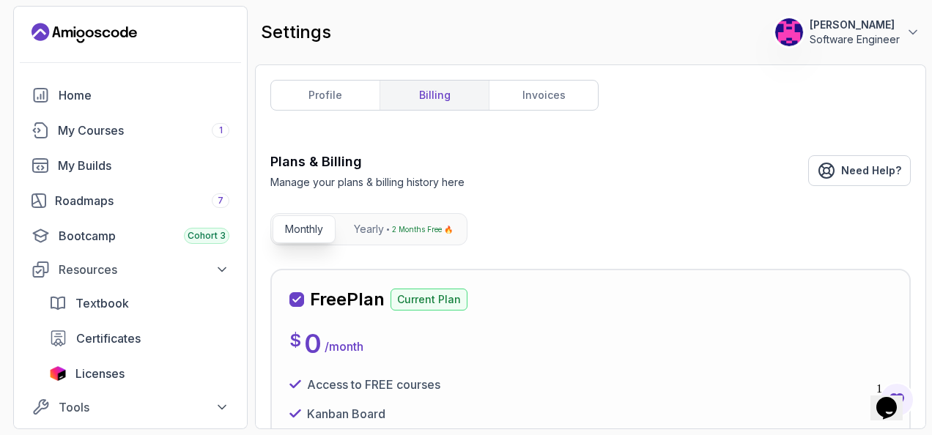
click at [929, 196] on section "0 Points 1 srini Software Engineer Home My Courses 1 My Builds Roadmaps 7 Bootc…" at bounding box center [466, 217] width 932 height 435
click at [110, 299] on span "Textbook" at bounding box center [102, 304] width 54 height 18
click at [108, 299] on span "Textbook" at bounding box center [102, 304] width 54 height 18
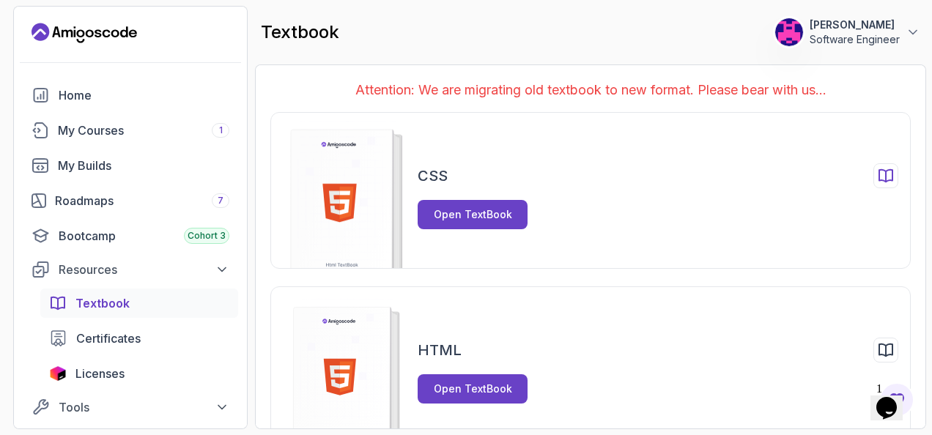
click at [467, 172] on div "CSS" at bounding box center [658, 175] width 481 height 25
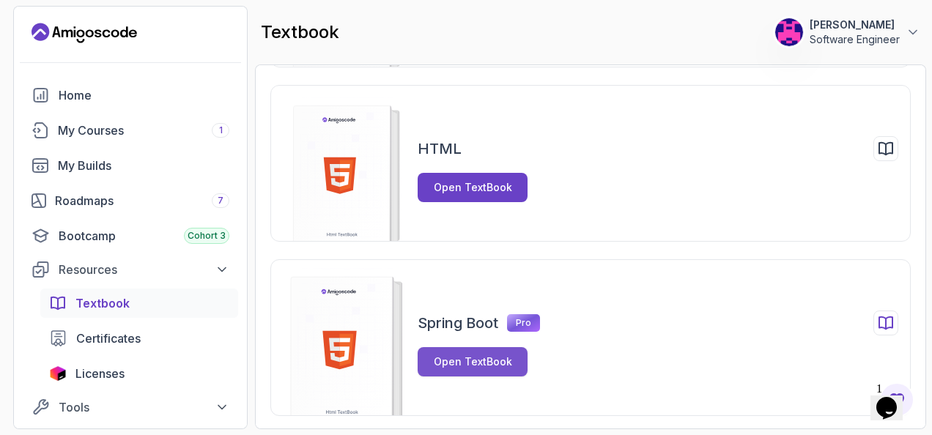
click at [446, 358] on div "Open TextBook" at bounding box center [473, 362] width 78 height 15
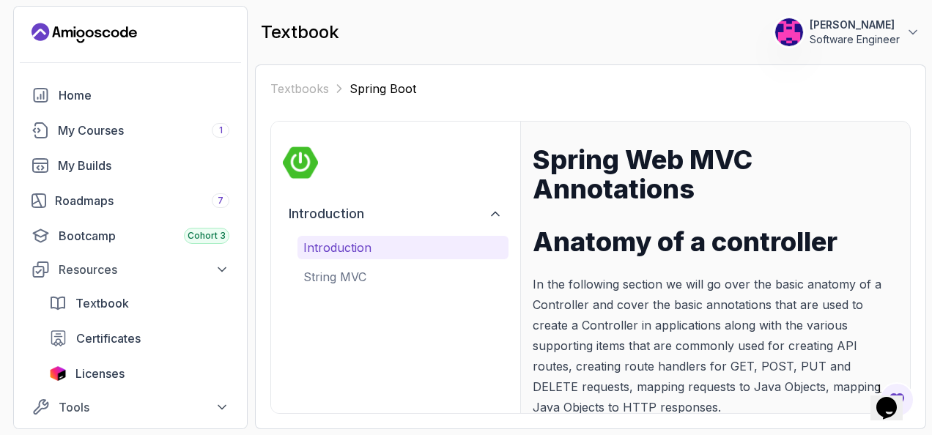
click at [337, 250] on p "Introduction" at bounding box center [402, 248] width 199 height 18
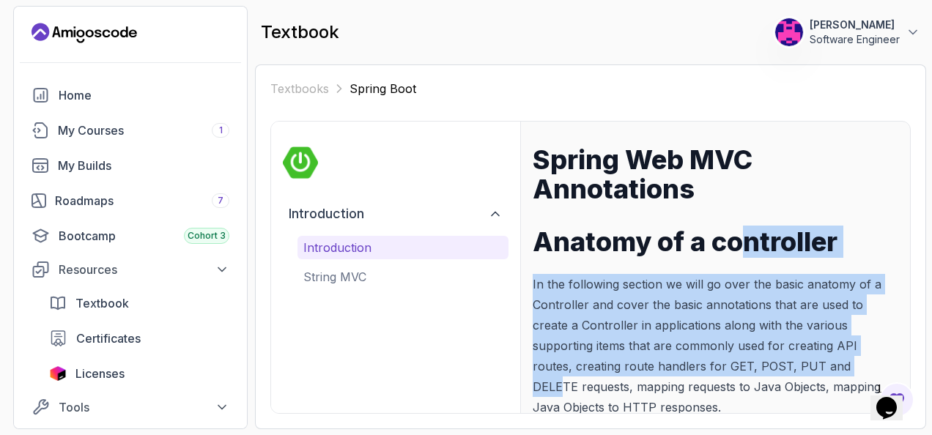
drag, startPoint x: 783, startPoint y: 372, endPoint x: 742, endPoint y: 242, distance: 136.8
click at [742, 242] on div "Spring Web MVC Annotations Anatomy of a controller In the following section we …" at bounding box center [716, 438] width 366 height 586
drag, startPoint x: 742, startPoint y: 242, endPoint x: 734, endPoint y: 310, distance: 68.6
click at [734, 310] on p "In the following section we will go over the basic anatomy of a Controller and …" at bounding box center [716, 346] width 366 height 144
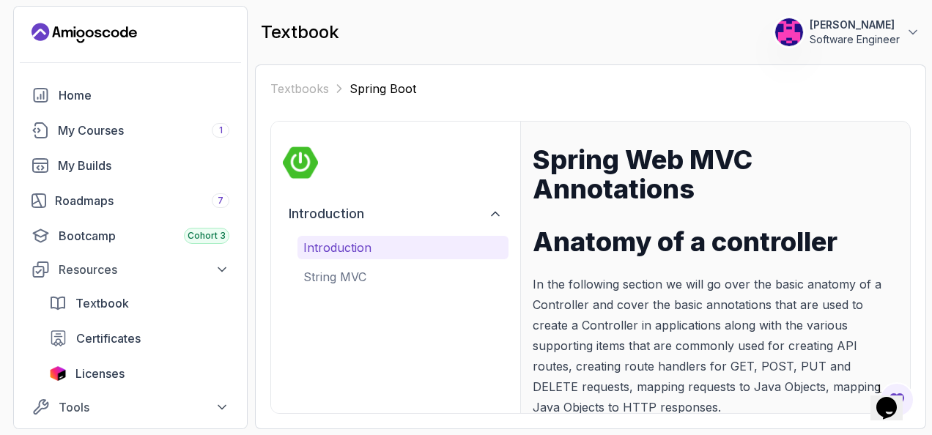
click at [494, 42] on div "textbook 0 Points 1 srini Software Engineer" at bounding box center [590, 32] width 671 height 53
click at [248, 185] on section "0 Points 1 srini Software Engineer Home My Courses 1 My Builds Roadmaps 7 Bootc…" at bounding box center [466, 217] width 932 height 435
click at [221, 410] on icon at bounding box center [222, 407] width 15 height 15
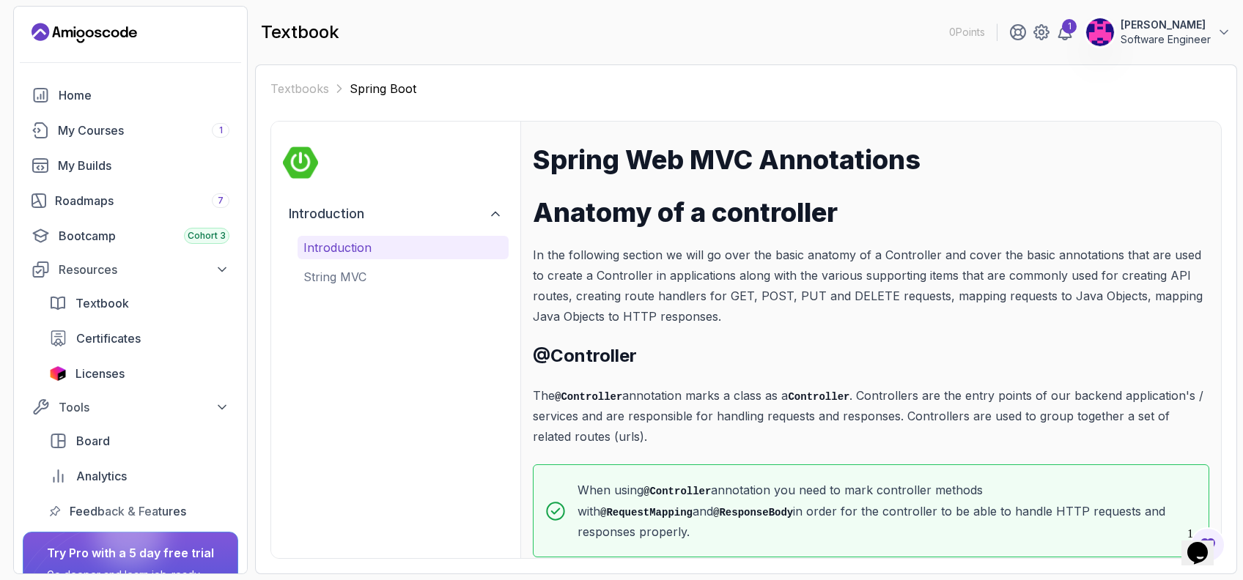
drag, startPoint x: 877, startPoint y: 3, endPoint x: 808, endPoint y: 100, distance: 118.3
click at [808, 100] on div "Textbooks Spring Boot Introduction Introduction Introduction String MVC Spring …" at bounding box center [745, 319] width 951 height 479
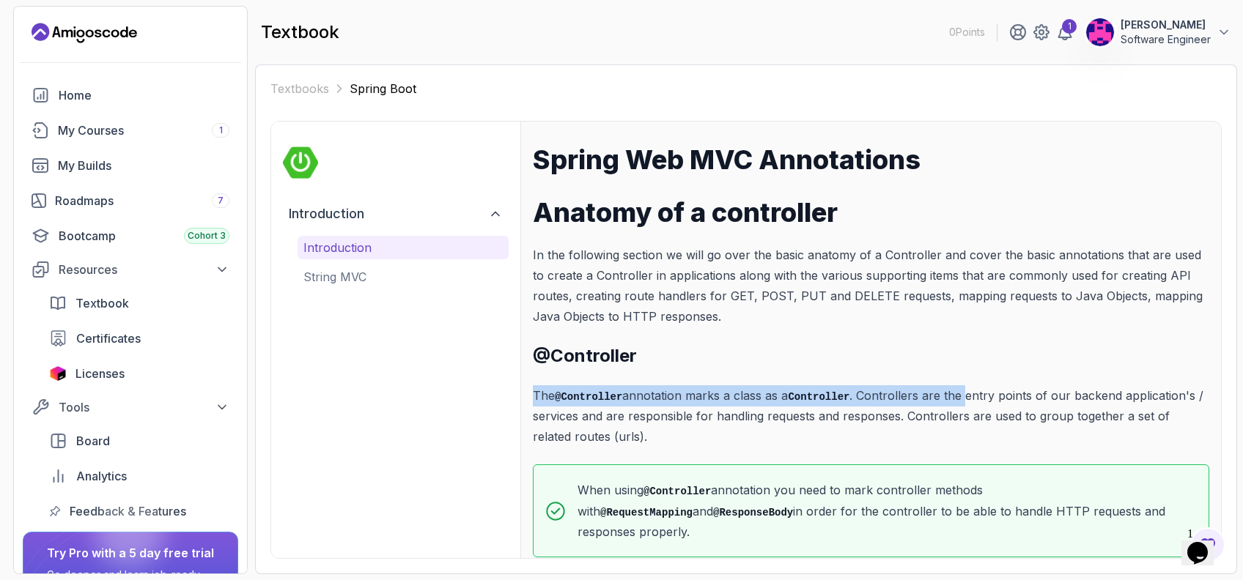
drag, startPoint x: 981, startPoint y: 366, endPoint x: 964, endPoint y: 387, distance: 27.6
click at [932, 387] on div "Spring Web MVC Annotations Anatomy of a controller In the following section we …" at bounding box center [871, 351] width 677 height 413
click at [932, 387] on p "The @Controller annotation marks a class as a Controller . Controllers are the …" at bounding box center [871, 417] width 677 height 62
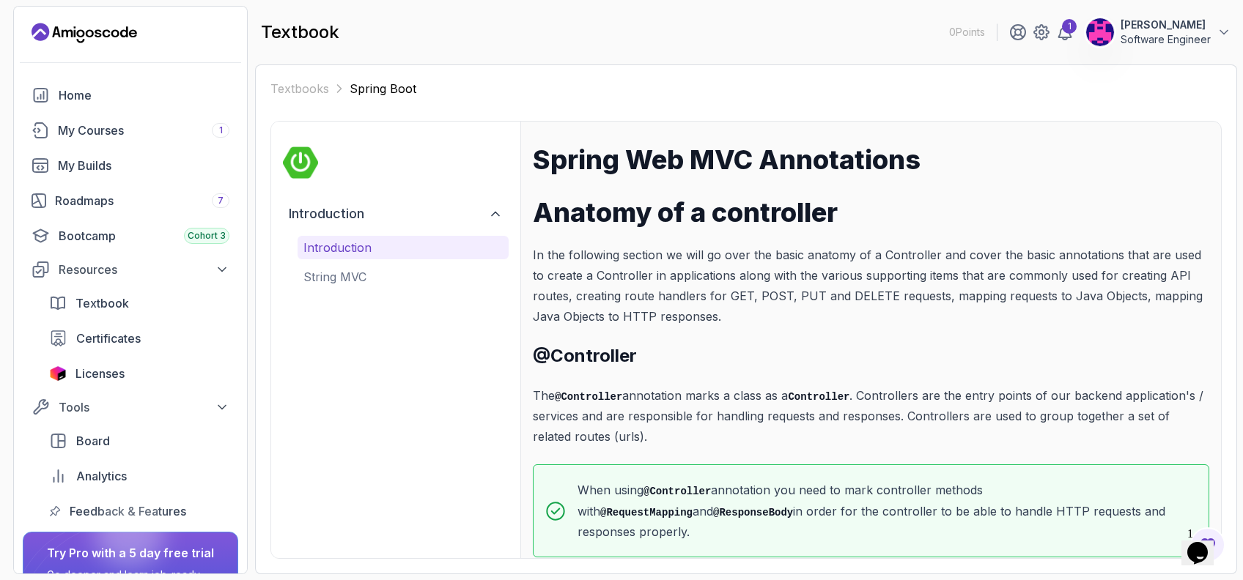
click at [932, 185] on div "Textbooks Spring Boot Introduction Introduction Introduction String MVC Spring …" at bounding box center [746, 319] width 982 height 510
click at [932, 202] on section "0 Points 1 srini Software Engineer Home My Courses 1 My Builds Roadmaps 7 Bootc…" at bounding box center [621, 290] width 1243 height 580
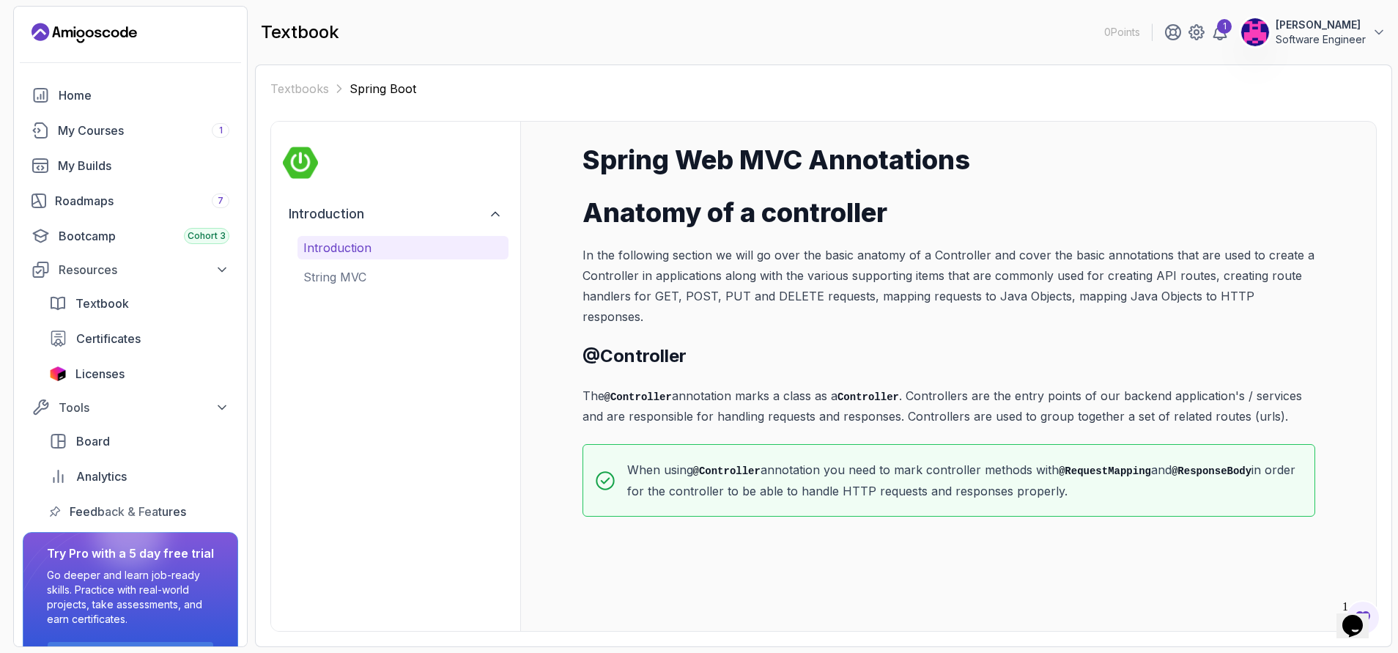
drag, startPoint x: 1114, startPoint y: 0, endPoint x: 865, endPoint y: 54, distance: 255.0
click at [865, 54] on div "textbook 0 Points 1 srini Software Engineer" at bounding box center [824, 32] width 1138 height 53
click at [932, 435] on p "When using @Controller annotation you need to mark controller methods with @Req…" at bounding box center [965, 481] width 676 height 42
click at [353, 275] on p "String MVC" at bounding box center [402, 277] width 199 height 18
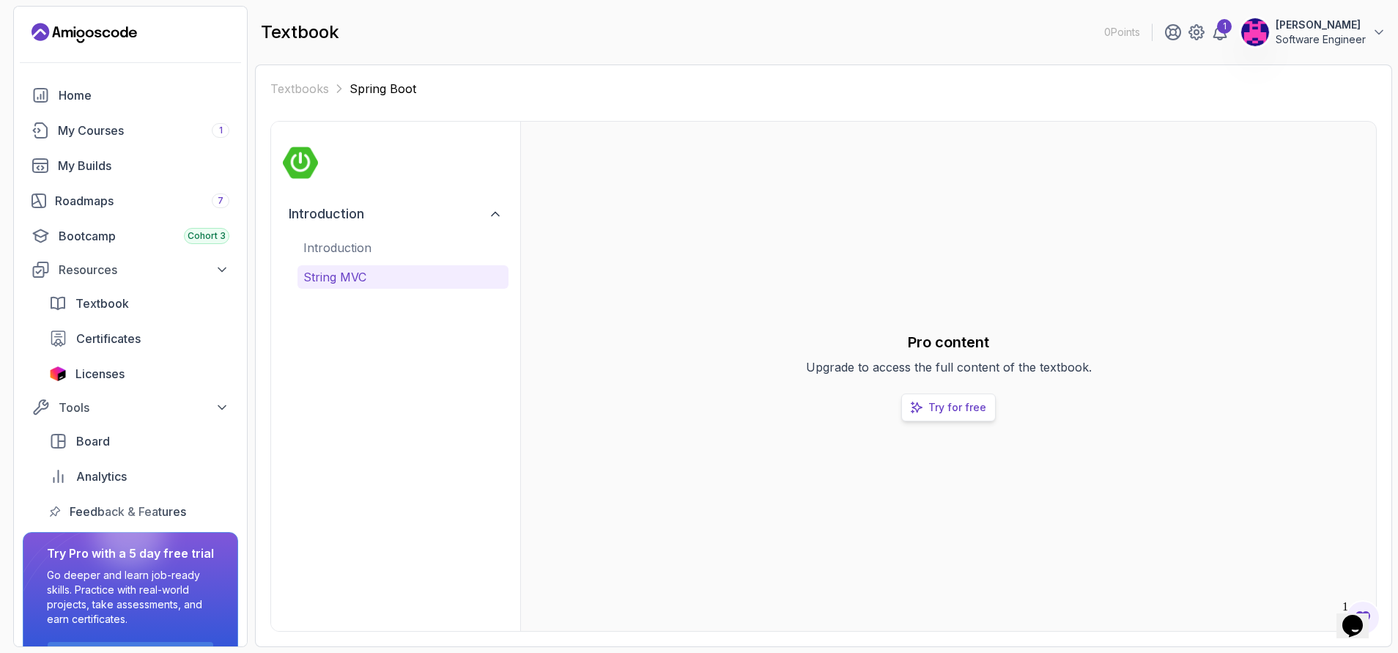
click at [924, 414] on link "Try for free" at bounding box center [949, 408] width 95 height 28
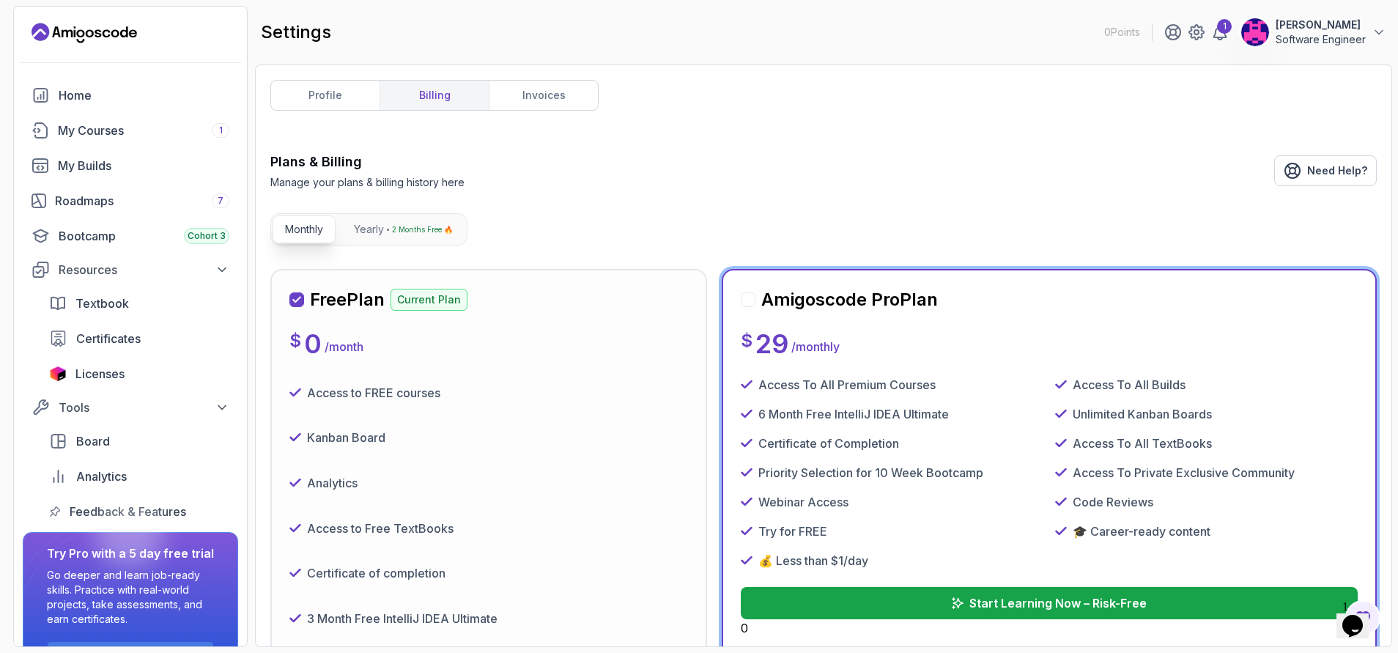
click at [906, 8] on div "settings 0 Points 1 srini Software Engineer" at bounding box center [824, 32] width 1138 height 53
